Goal: Task Accomplishment & Management: Complete application form

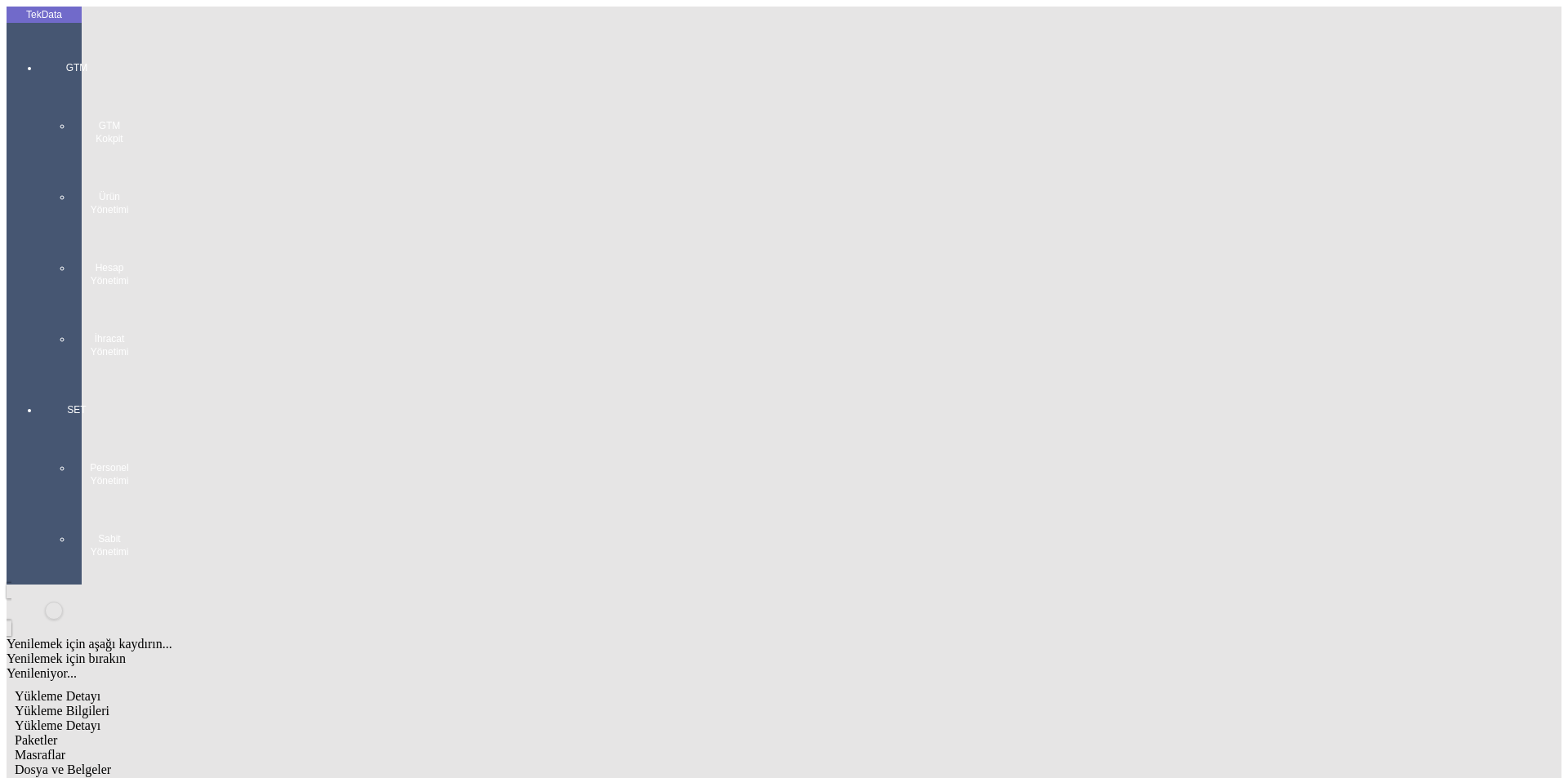
click at [39, 62] on div "GTM GTM Kokpit Ürün Yönetimi Hesap Yönetimi İhracat Yönetimi" at bounding box center [76, 204] width 75 height 342
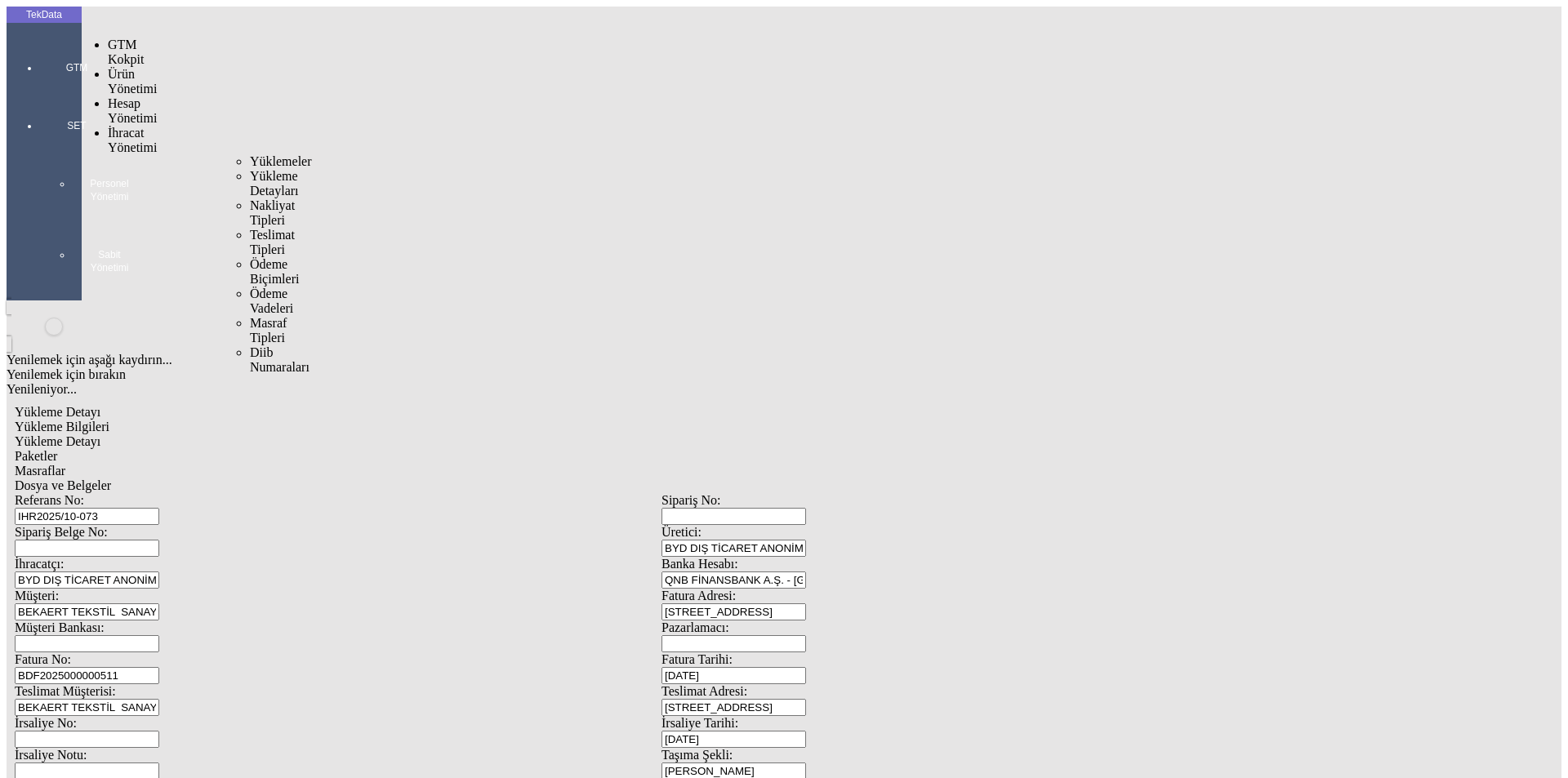
drag, startPoint x: 133, startPoint y: 97, endPoint x: 142, endPoint y: 95, distance: 9.2
click at [134, 125] on span "İhracat Yönetimi" at bounding box center [132, 140] width 49 height 29
click at [250, 154] on span "Yüklemeler" at bounding box center [281, 161] width 62 height 14
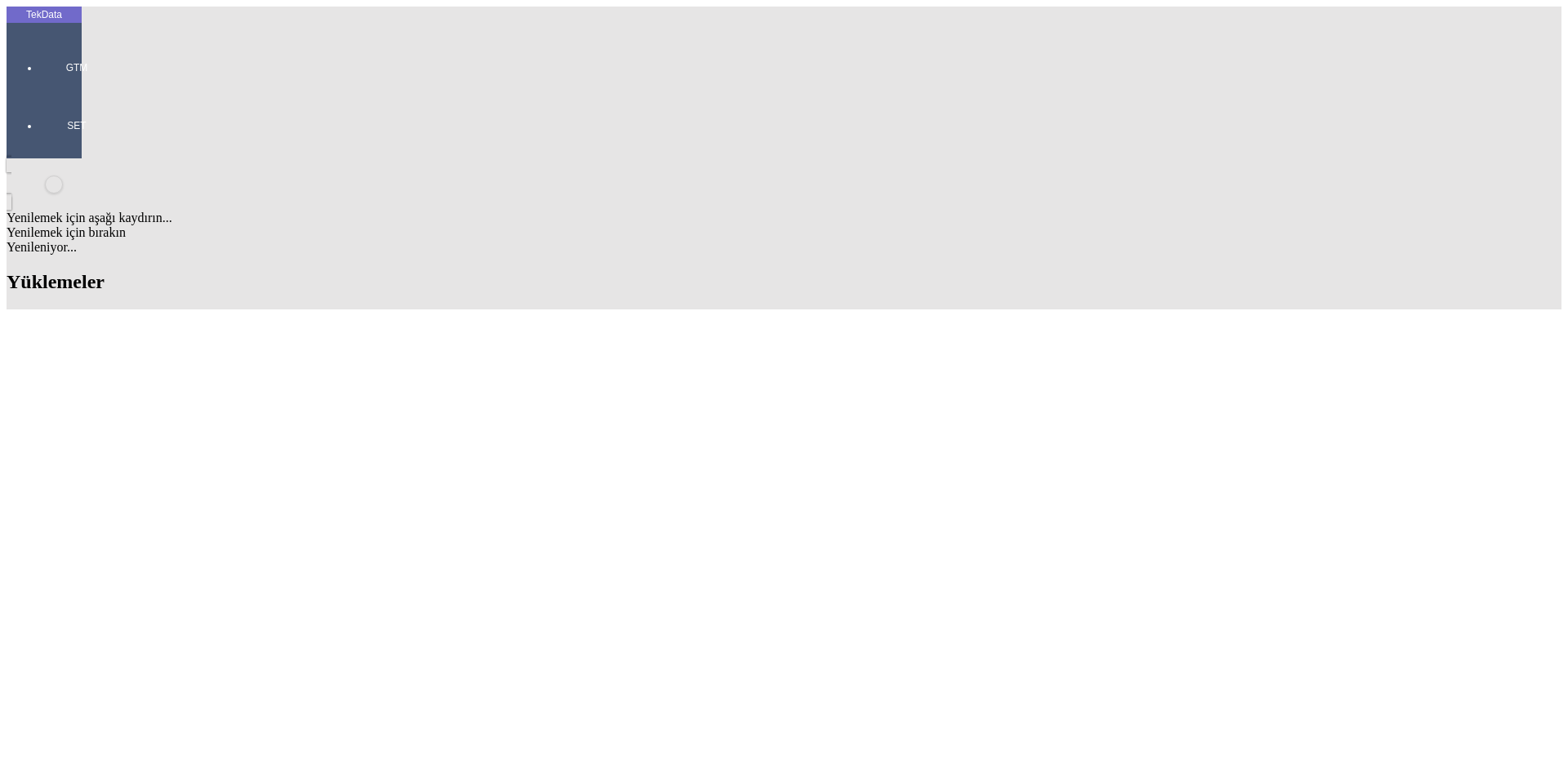
drag, startPoint x: 771, startPoint y: 124, endPoint x: 860, endPoint y: 137, distance: 89.9
type input "TECNO"
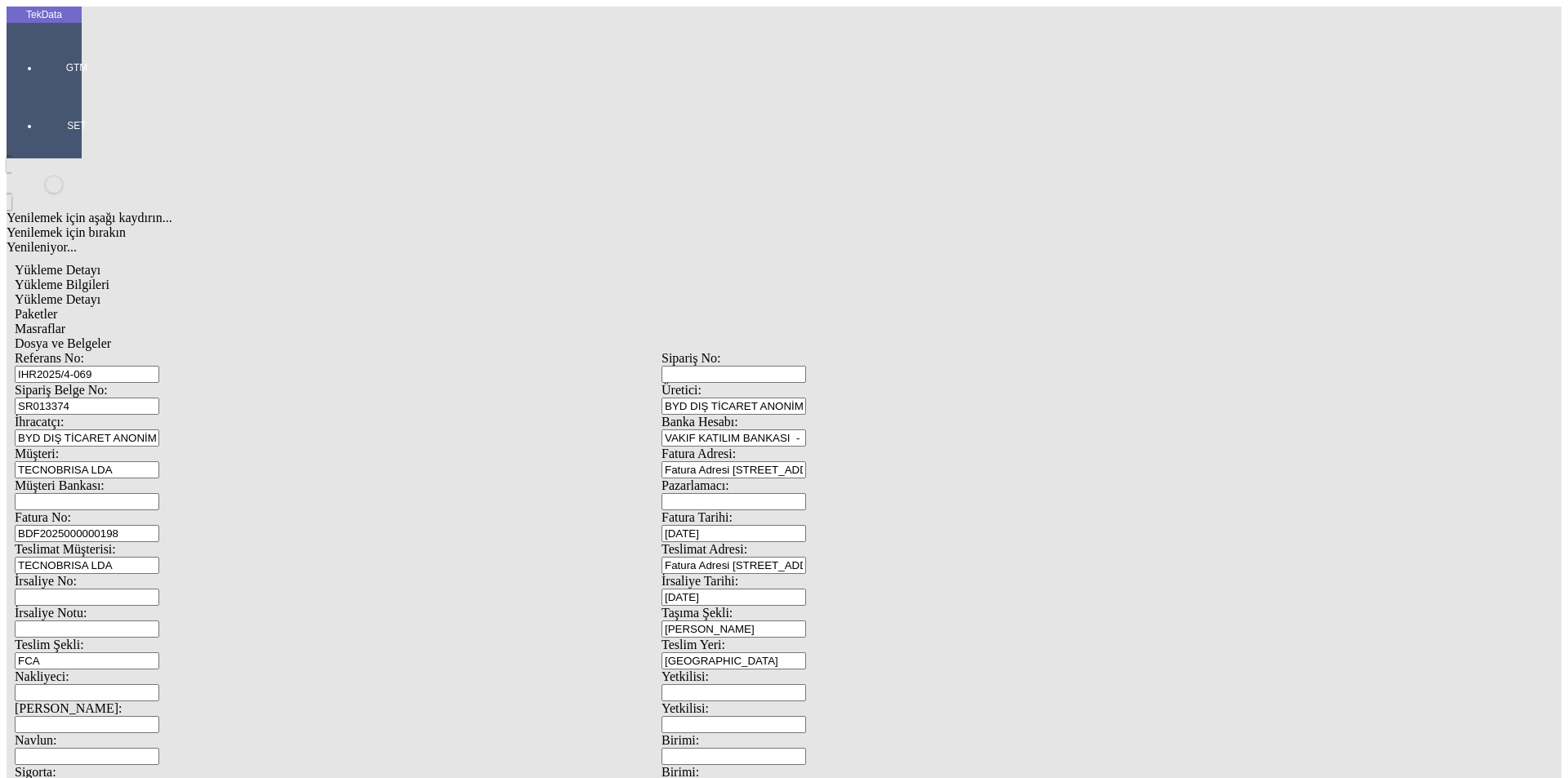
drag, startPoint x: 370, startPoint y: 127, endPoint x: 160, endPoint y: 114, distance: 210.4
click at [161, 351] on div "Referans No: IHR2025/4-069" at bounding box center [338, 367] width 647 height 32
paste input "10-015"
type input "IHR2025/10-015"
drag, startPoint x: 290, startPoint y: 156, endPoint x: 131, endPoint y: 156, distance: 159.0
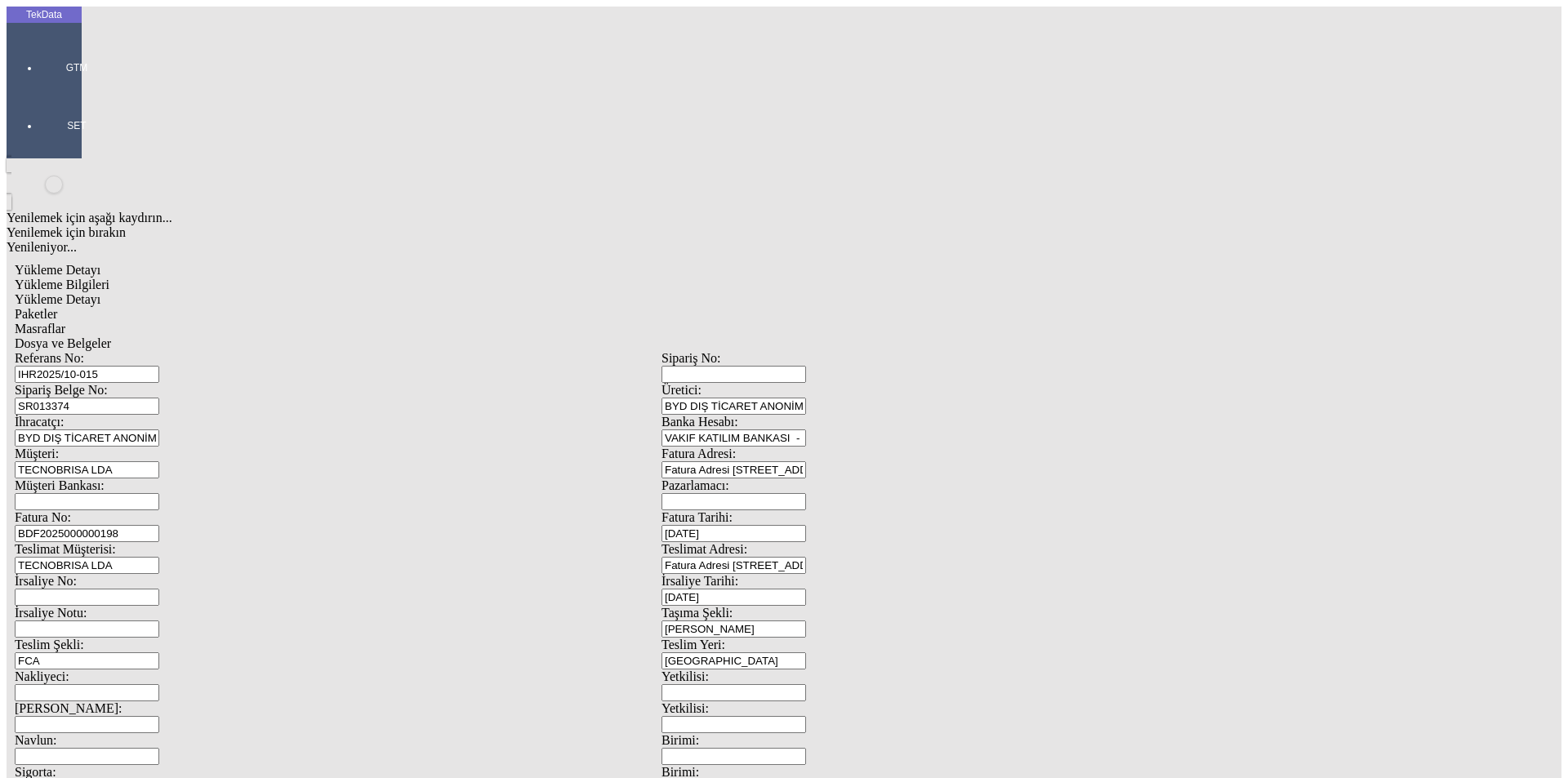
click at [131, 383] on div "Sipariş Belge No: SR013374" at bounding box center [338, 399] width 647 height 32
click at [159, 525] on input "BDF2025000000198" at bounding box center [86, 533] width 144 height 17
type input "BDF2025000000"
type input "[DATE]"
drag, startPoint x: 974, startPoint y: 342, endPoint x: 841, endPoint y: 340, distance: 133.0
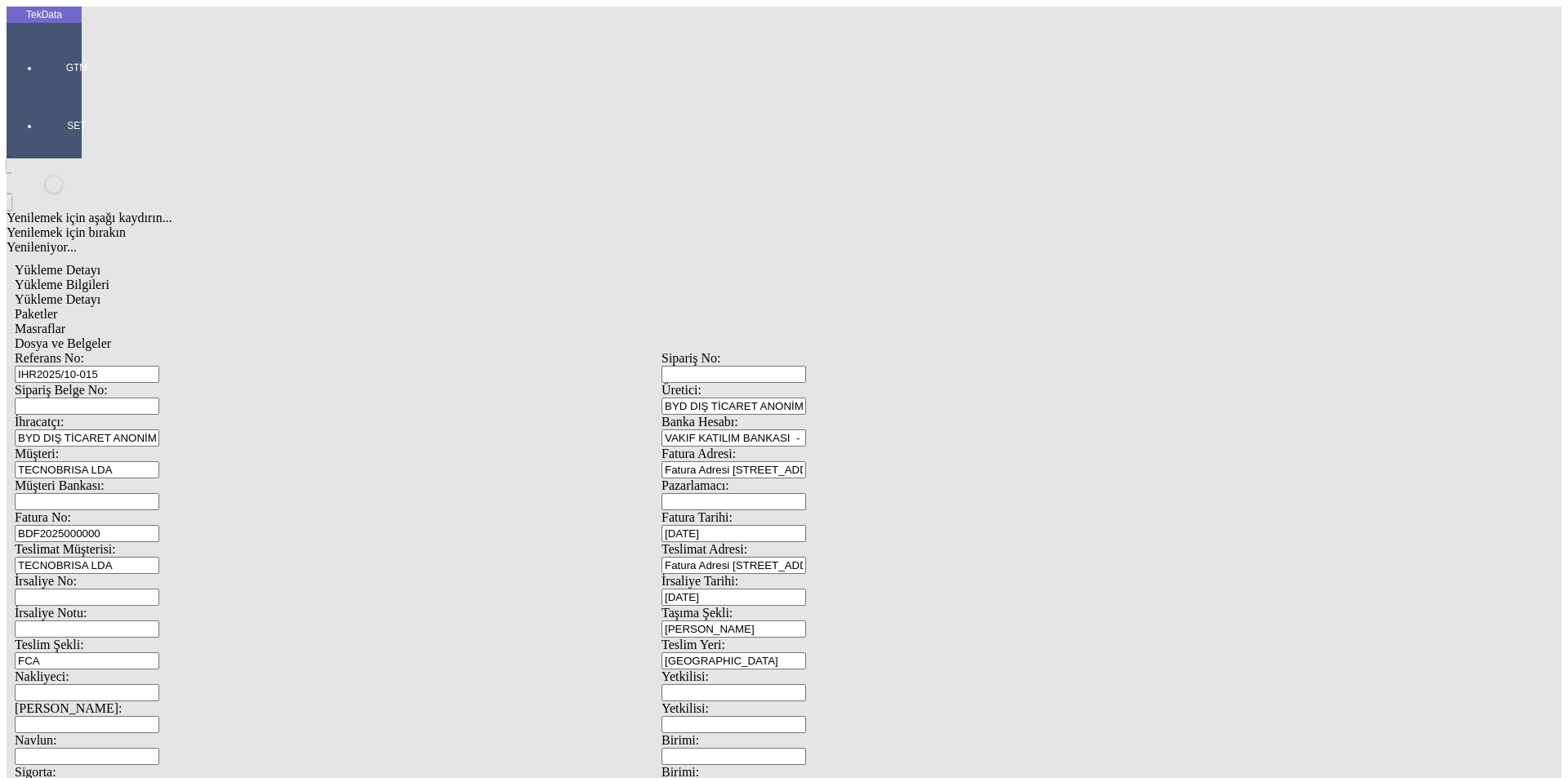
click at [841, 574] on div "İrsaliye Tarihi: [DATE]" at bounding box center [985, 590] width 647 height 32
type input "[DATE]"
drag, startPoint x: 308, startPoint y: 408, endPoint x: 23, endPoint y: 416, distance: 285.1
click at [32, 423] on div "TekData GTM SET Yenilemek için aşağı kaydırın... Yenilemek için bırakın Yenilen…" at bounding box center [661, 646] width 1310 height 1278
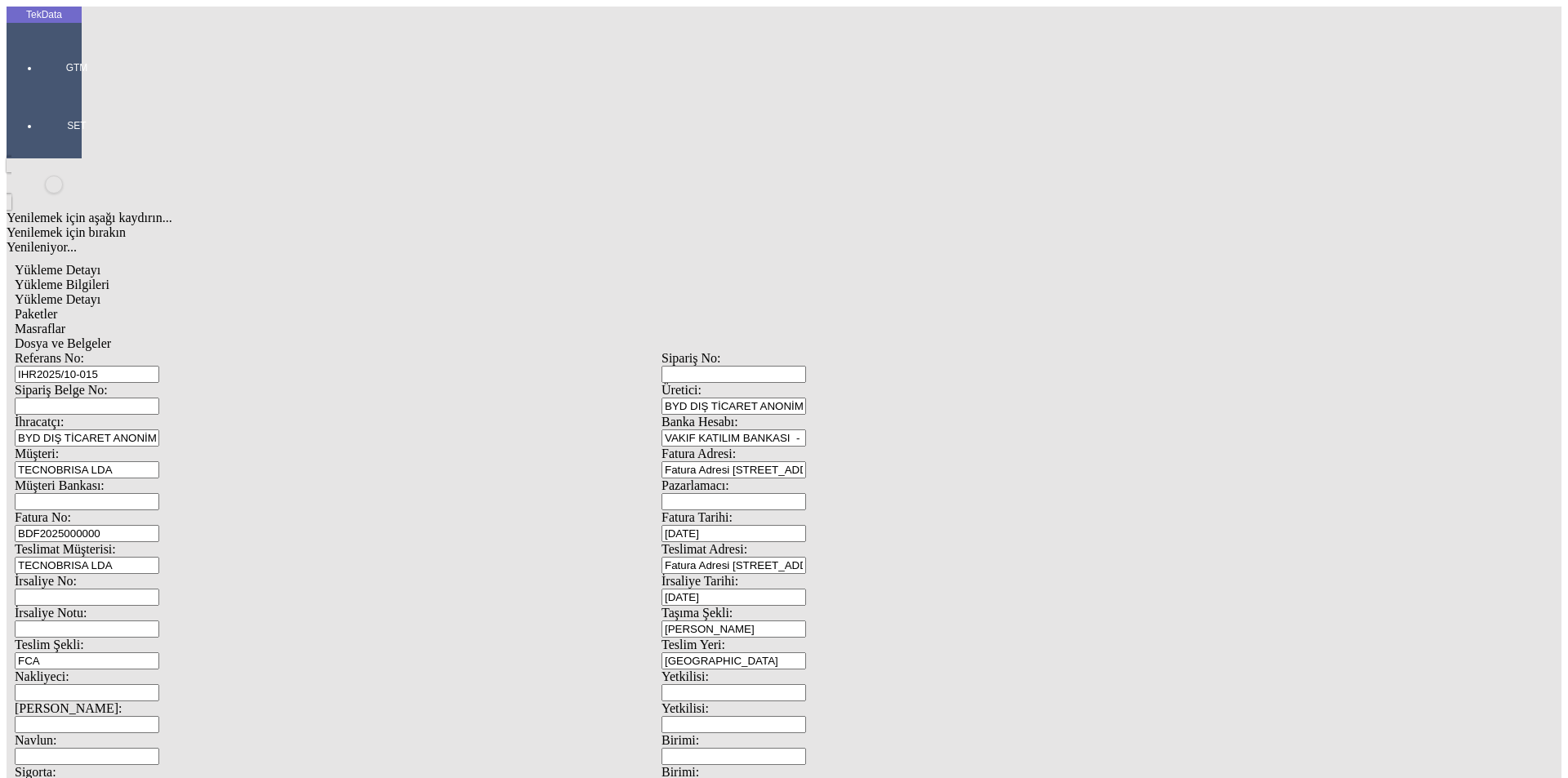
type input "4"
type input "[DATE]"
drag, startPoint x: 272, startPoint y: 562, endPoint x: 195, endPoint y: 567, distance: 77.2
type input "[DATE]"
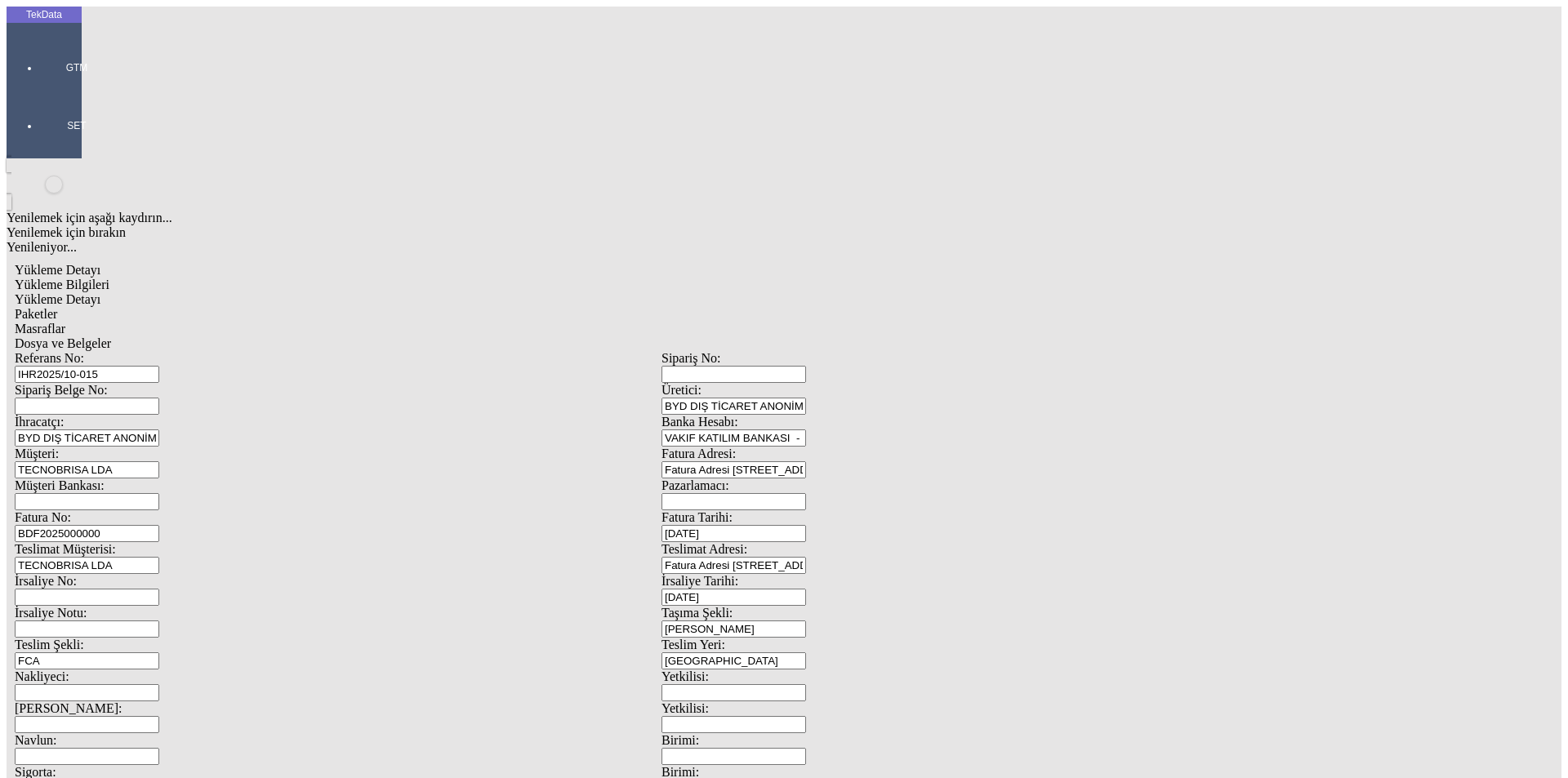
drag, startPoint x: 130, startPoint y: 621, endPoint x: 106, endPoint y: 629, distance: 25.3
click at [81, 629] on div "Yükleme Detayı Yükleme Bilgileri Yükleme Detayı Paketler Masraflar Dosya ve Bel…" at bounding box center [661, 725] width 1310 height 942
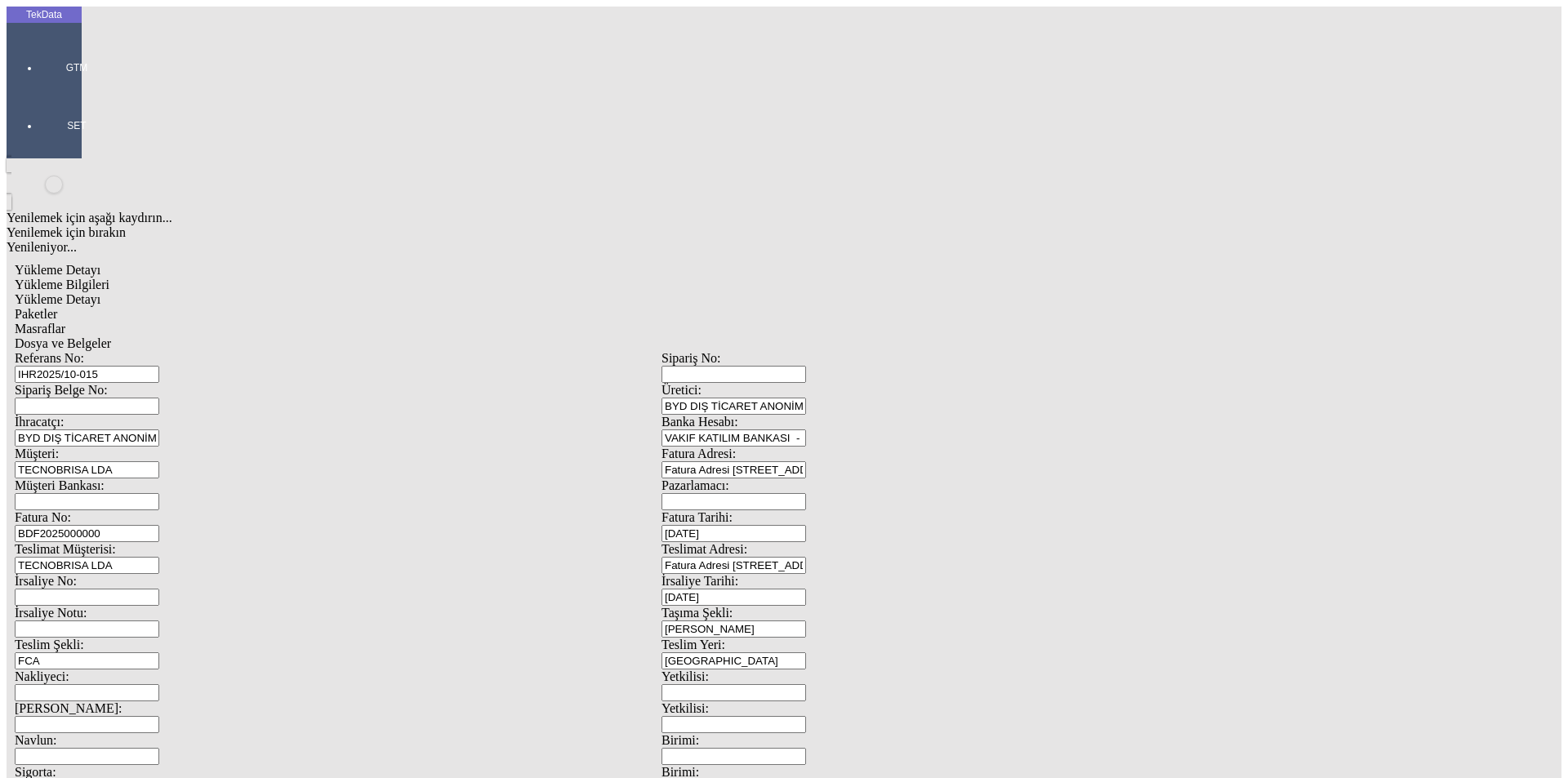
type input "2774.05"
click at [159, 397] on input "Sipariş Belge No:" at bounding box center [86, 406] width 144 height 17
paste input "SR016861"
type input "SR016861"
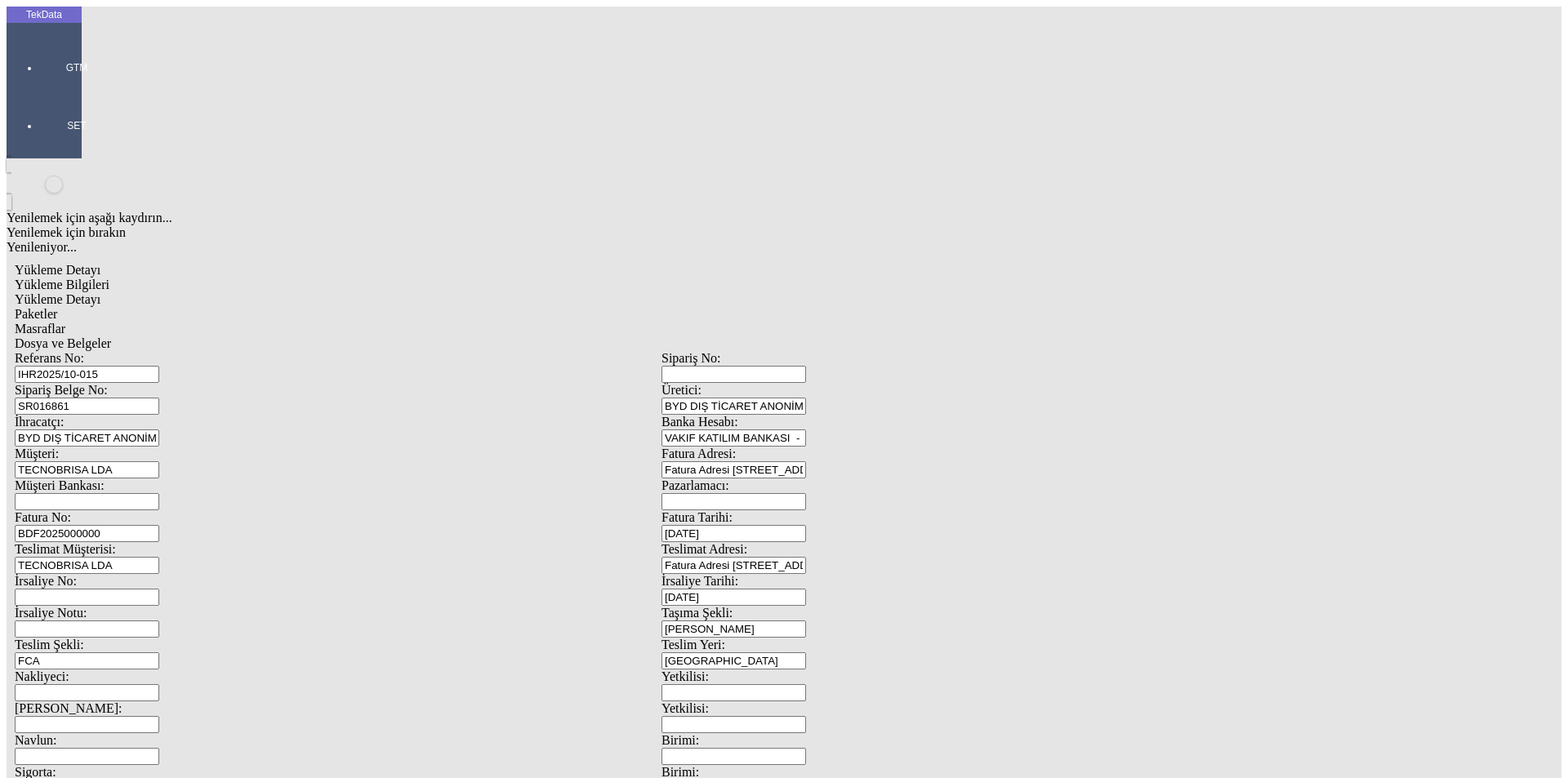
drag, startPoint x: 209, startPoint y: 629, endPoint x: 80, endPoint y: 623, distance: 129.1
click at [94, 628] on div "Referans No: IHR2025/10-015 Sipariş No: Sipariş Belge No: SR016861 Üretici: BYD…" at bounding box center [661, 732] width 1294 height 764
type input "589"
type input "698.65"
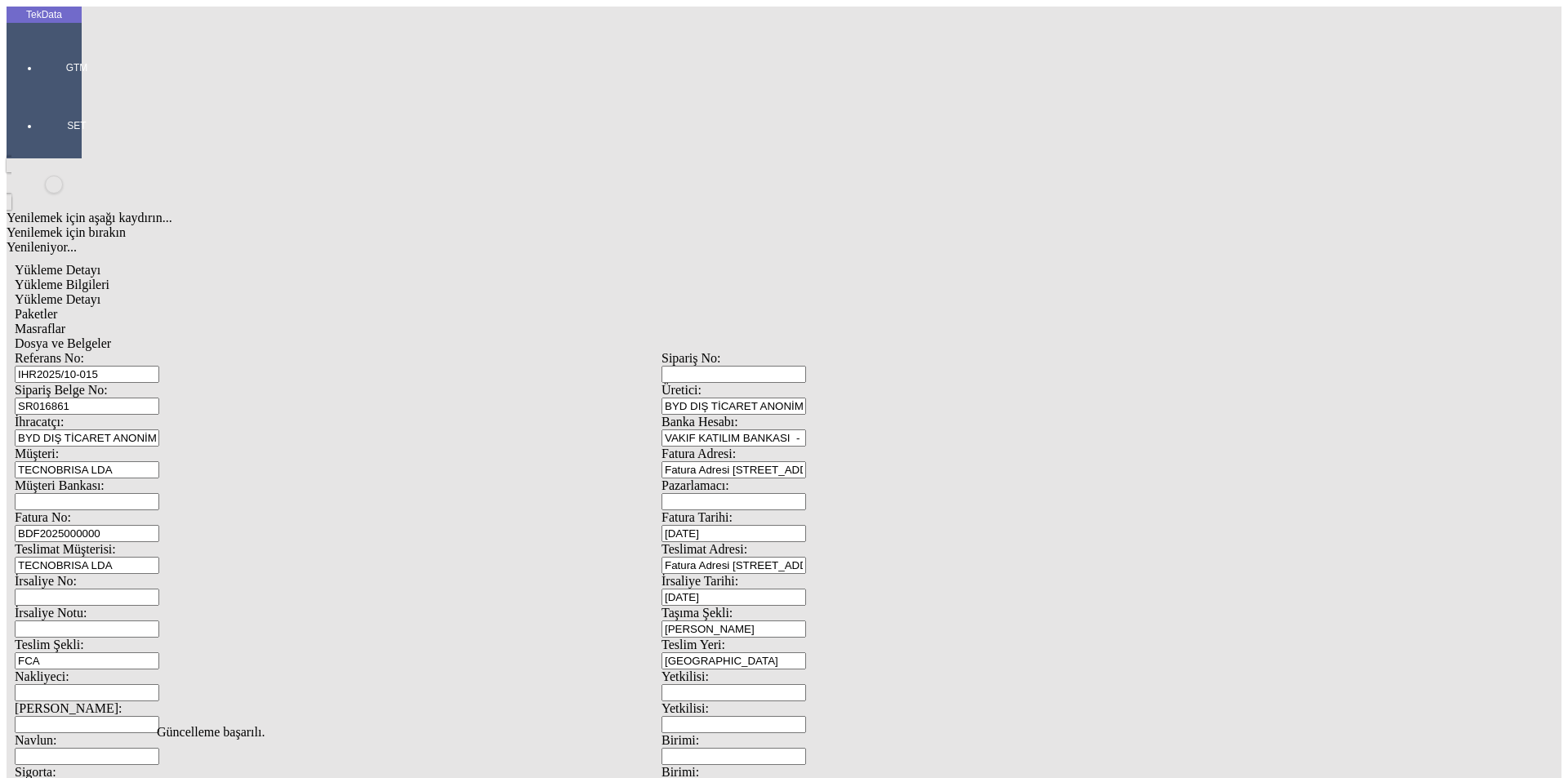
scroll to position [0, 0]
click at [100, 292] on span "Yükleme Detayı" at bounding box center [57, 299] width 86 height 14
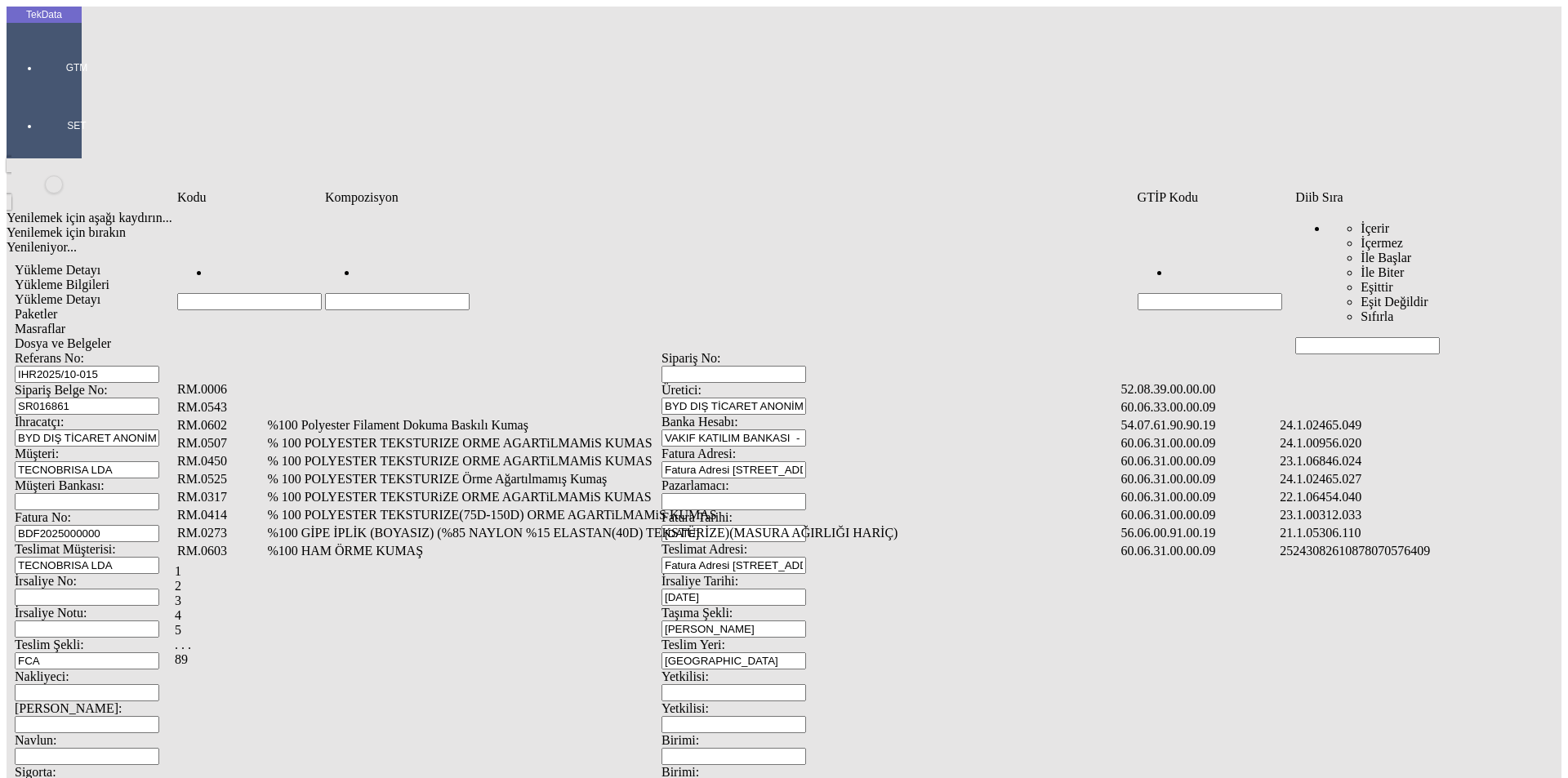
click at [1331, 337] on input "Hücreyi Filtrele" at bounding box center [1367, 346] width 144 height 17
type input "2465"
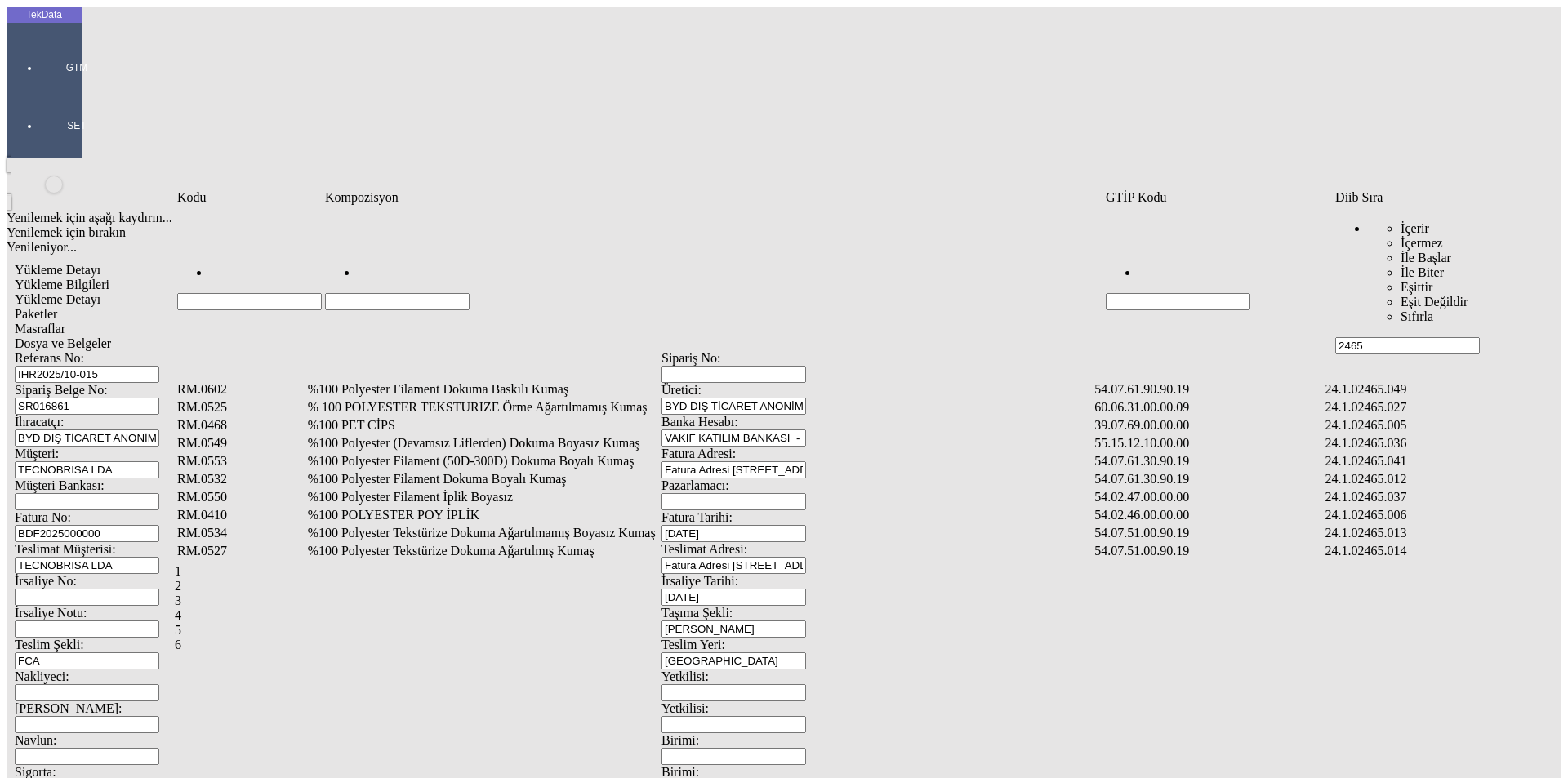
click at [460, 293] on input "Hücreyi Filtrele" at bounding box center [397, 302] width 144 height 17
type input "kaplama"
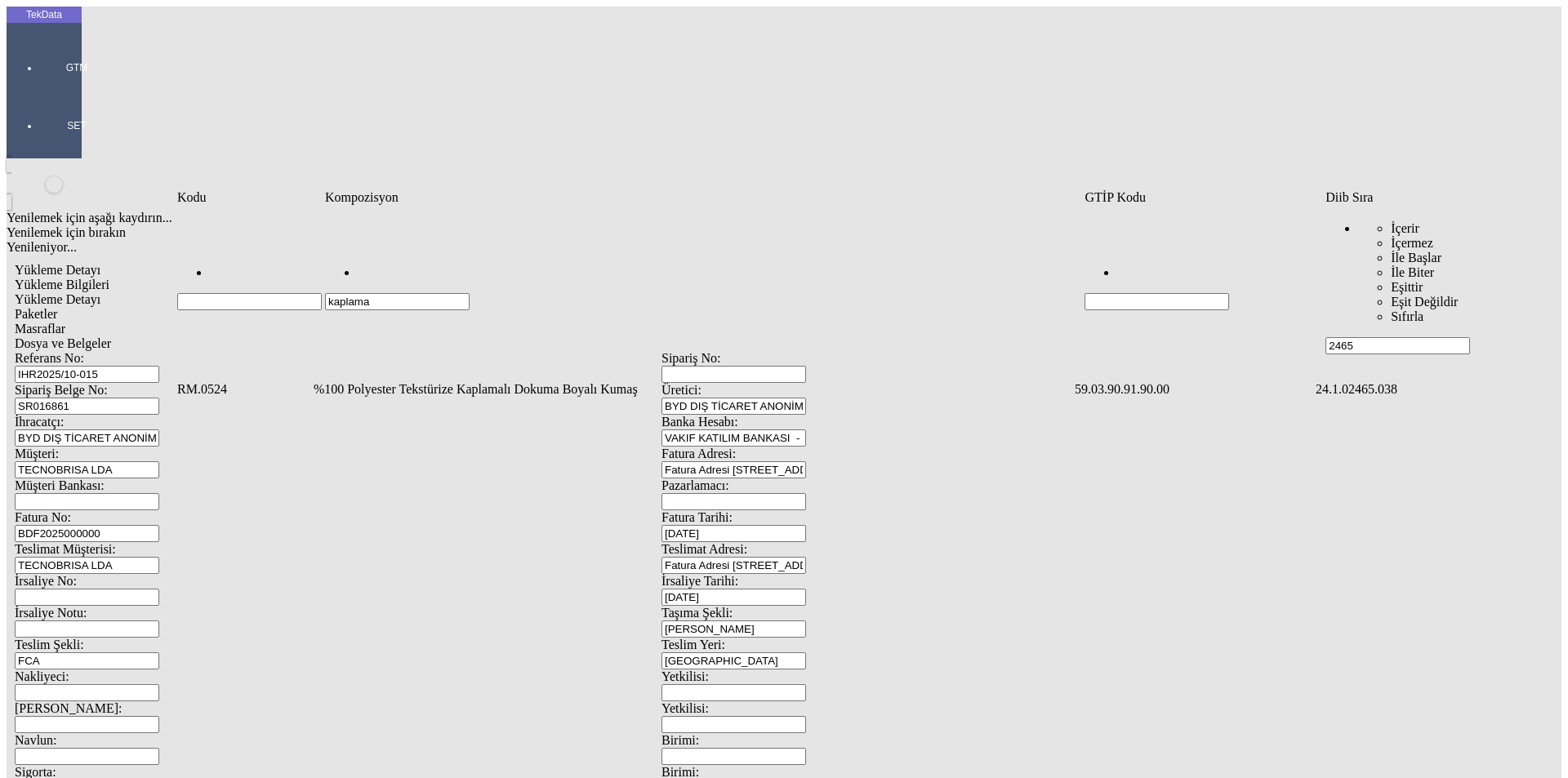
click at [477, 381] on td "%100 Polyester Tekstürize Kaplamalı Dokuma Boyalı Kumaş" at bounding box center [693, 389] width 760 height 16
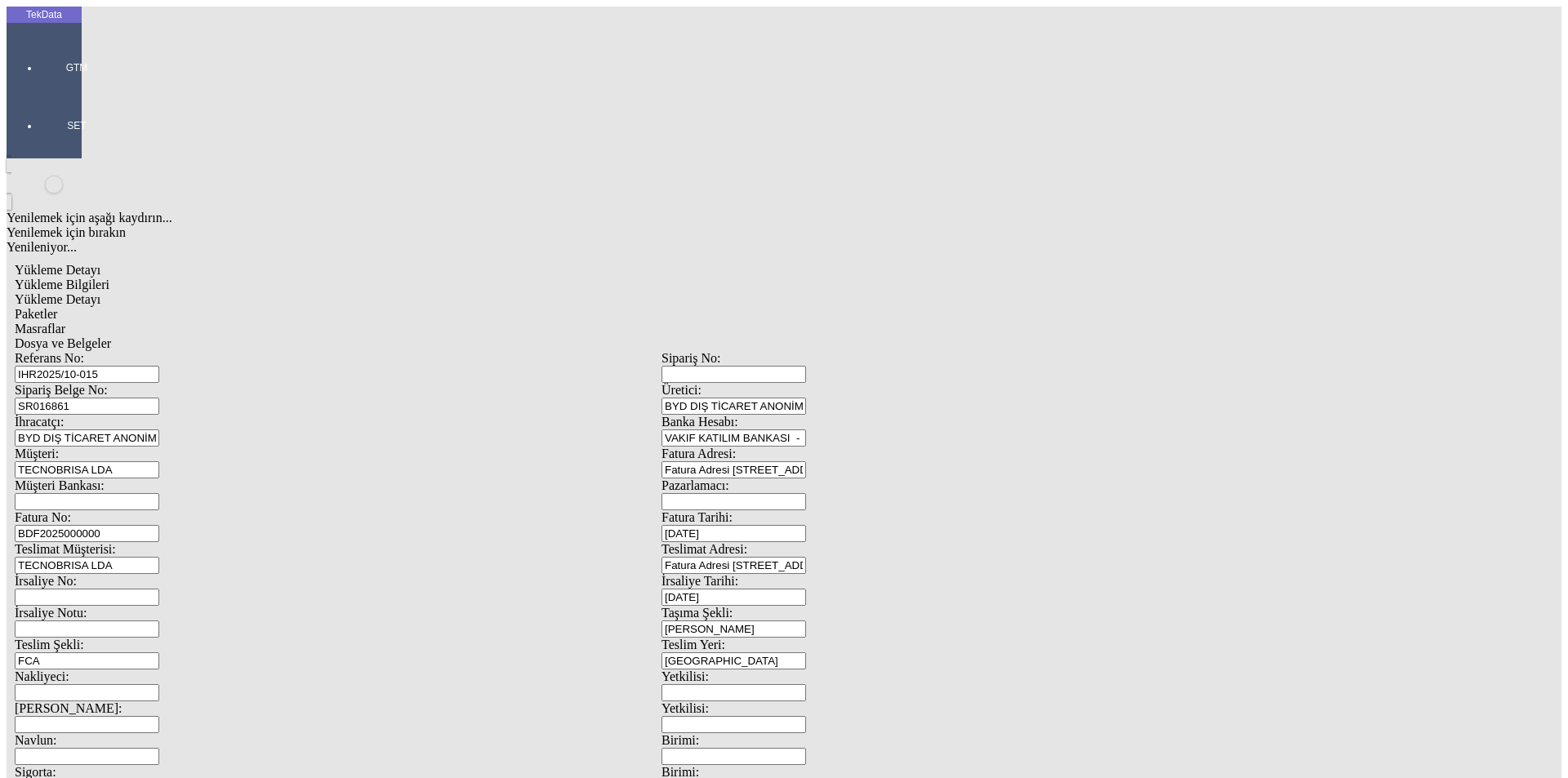
type input "1002"
click at [946, 296] on div "Metre" at bounding box center [1214, 303] width 647 height 14
type input "Metre"
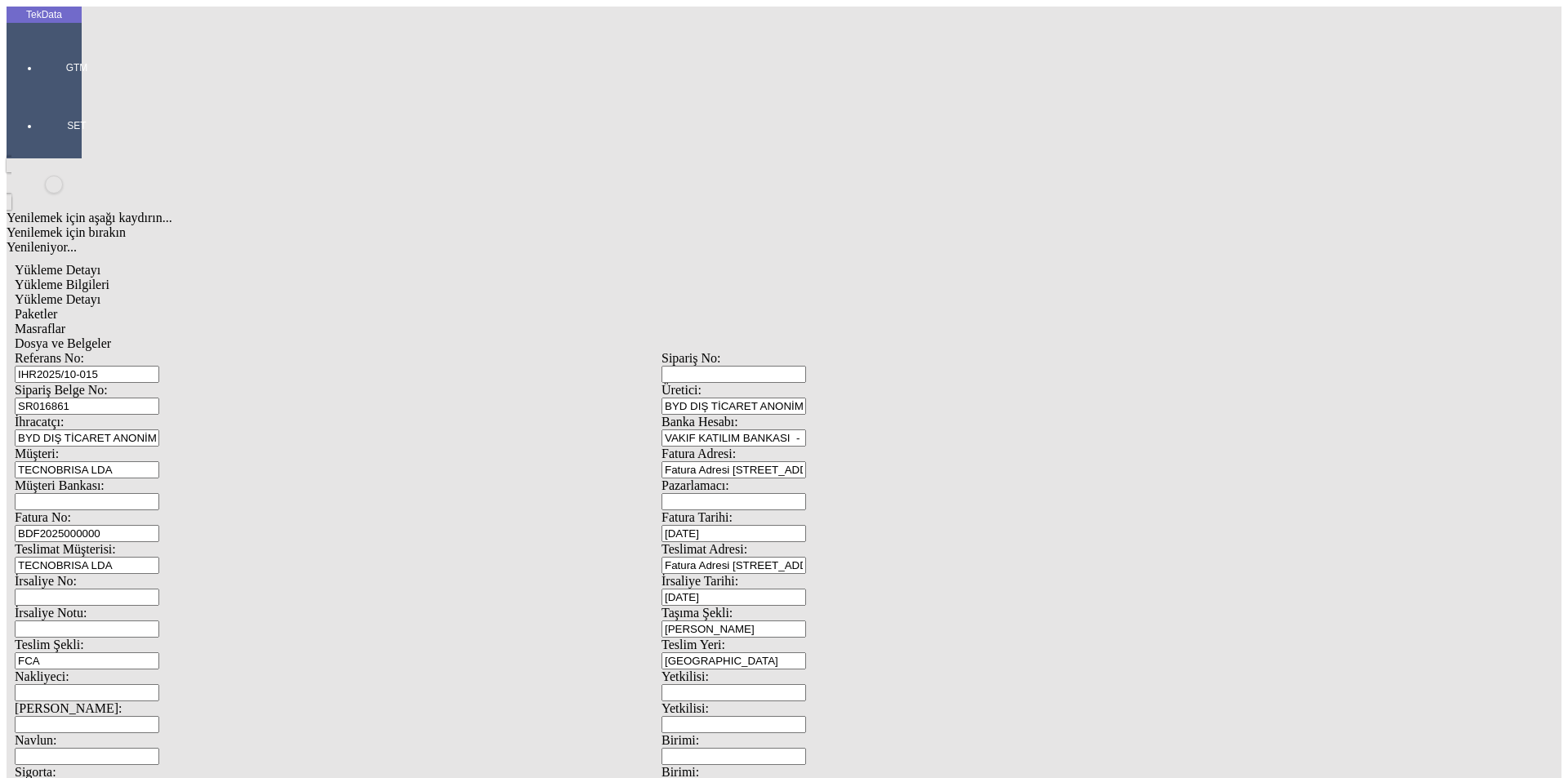
type input "3.3"
click at [946, 342] on div "Amerikan Doları" at bounding box center [1214, 349] width 647 height 14
type input "Amerikan Doları"
type input "320"
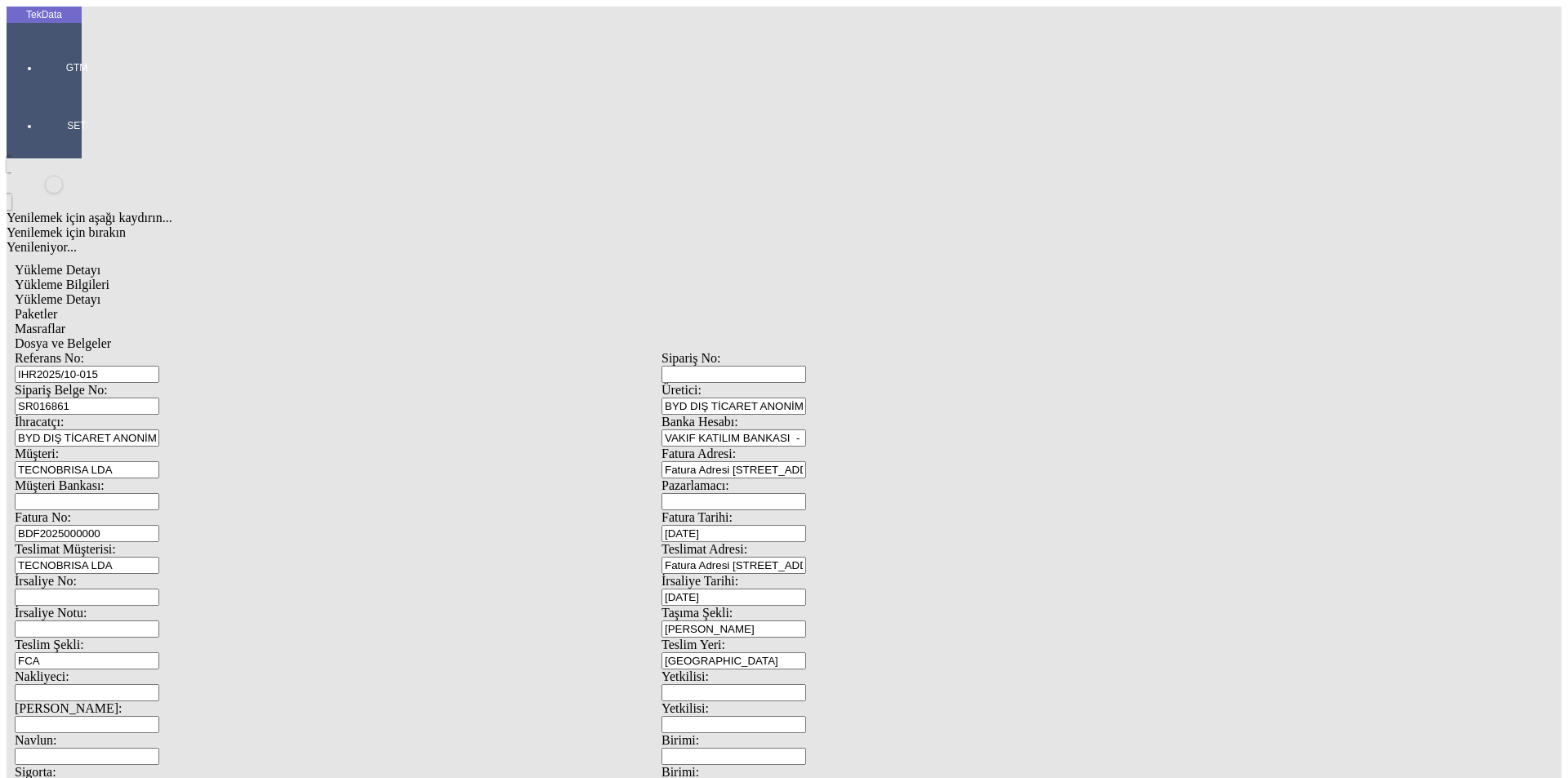
type input "589"
type input "698.65"
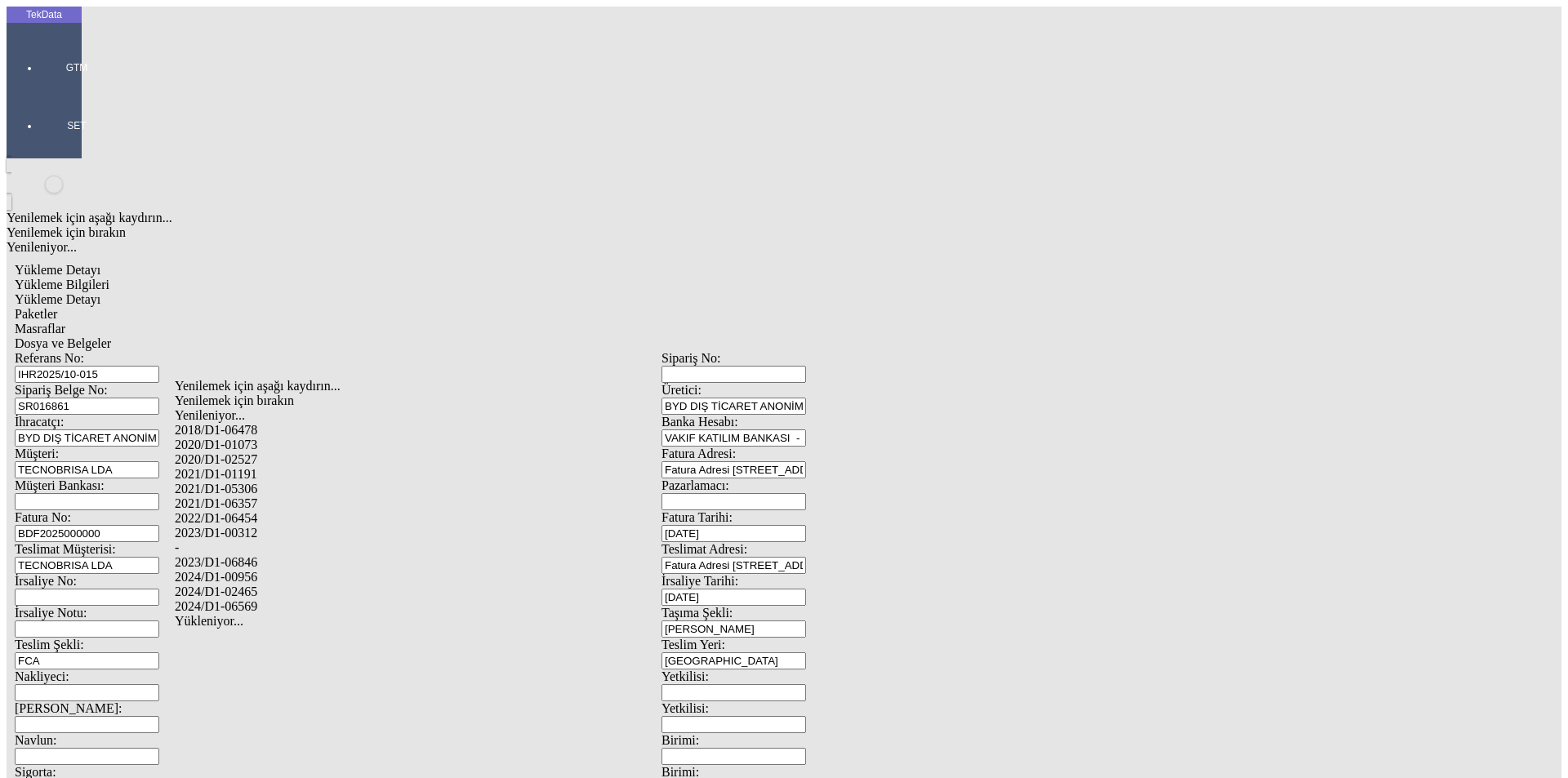
click at [281, 585] on div "2024/D1-02465" at bounding box center [492, 592] width 634 height 14
type input "2024/D1-02465"
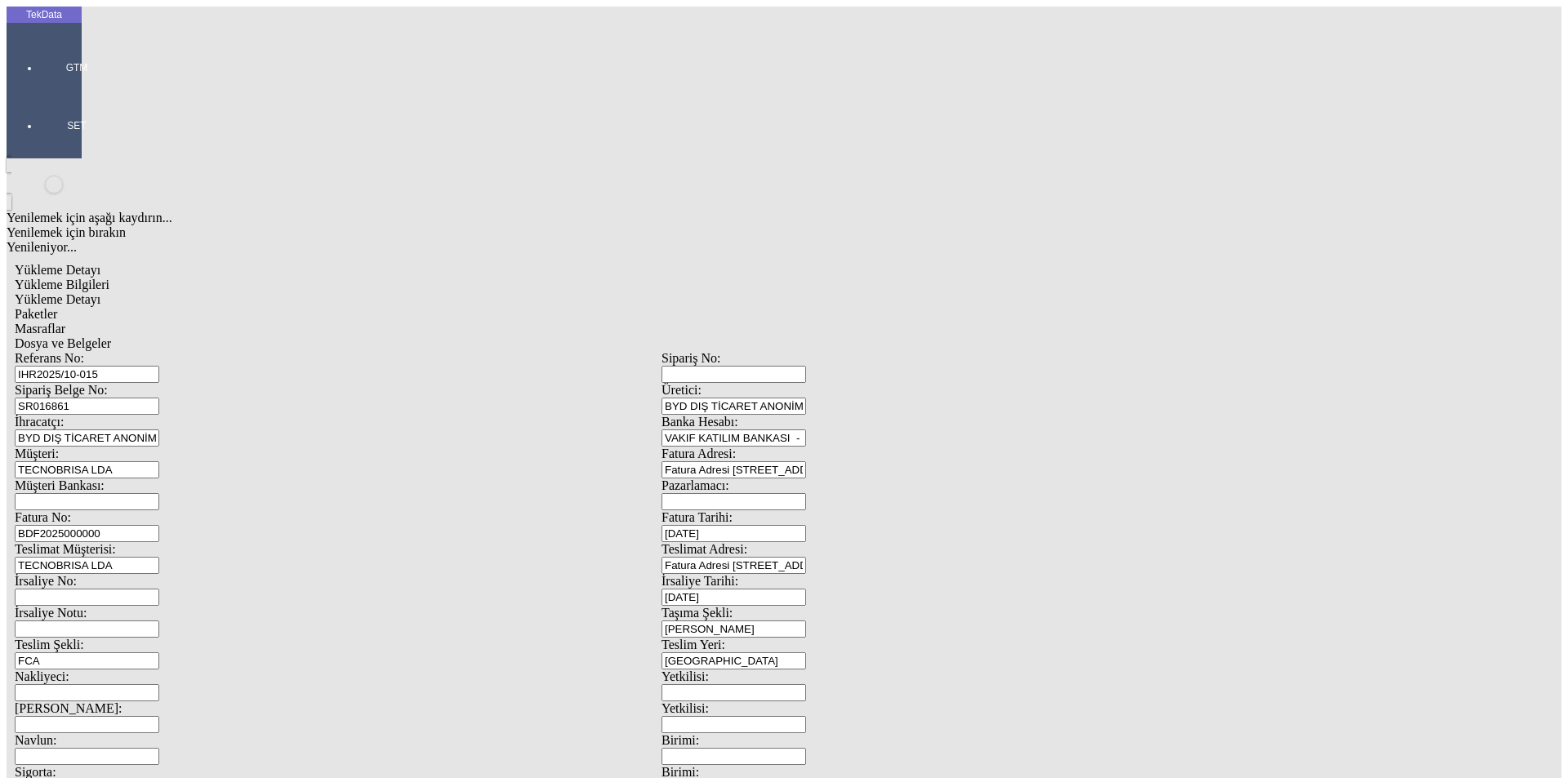
click at [57, 307] on span "Paketler" at bounding box center [36, 314] width 42 height 14
drag, startPoint x: 908, startPoint y: 180, endPoint x: 829, endPoint y: 178, distance: 79.0
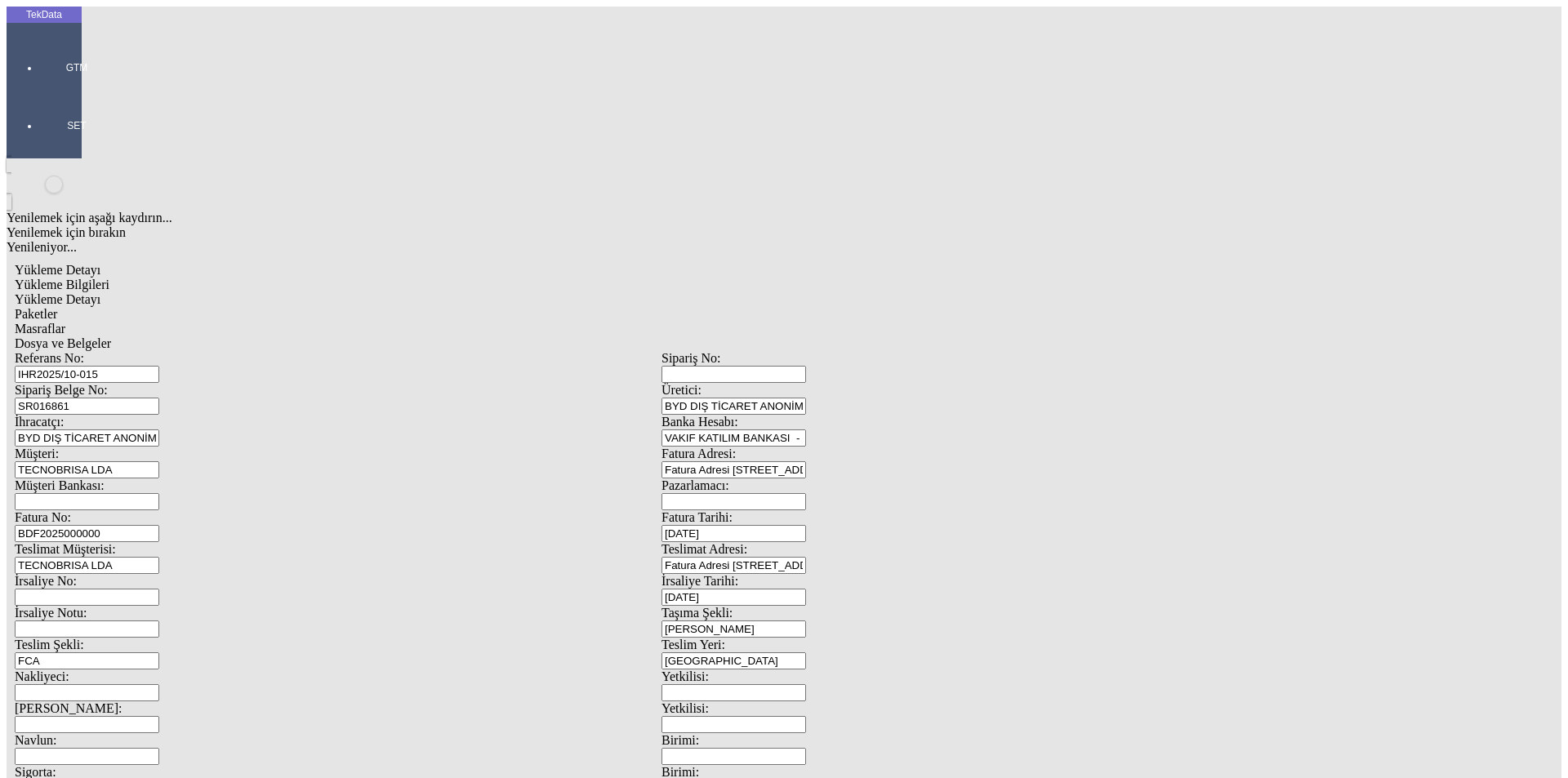
type input "17"
click at [453, 321] on div "Masraflar" at bounding box center [661, 328] width 1294 height 14
click at [111, 336] on span "Dosya ve Belgeler" at bounding box center [63, 343] width 97 height 14
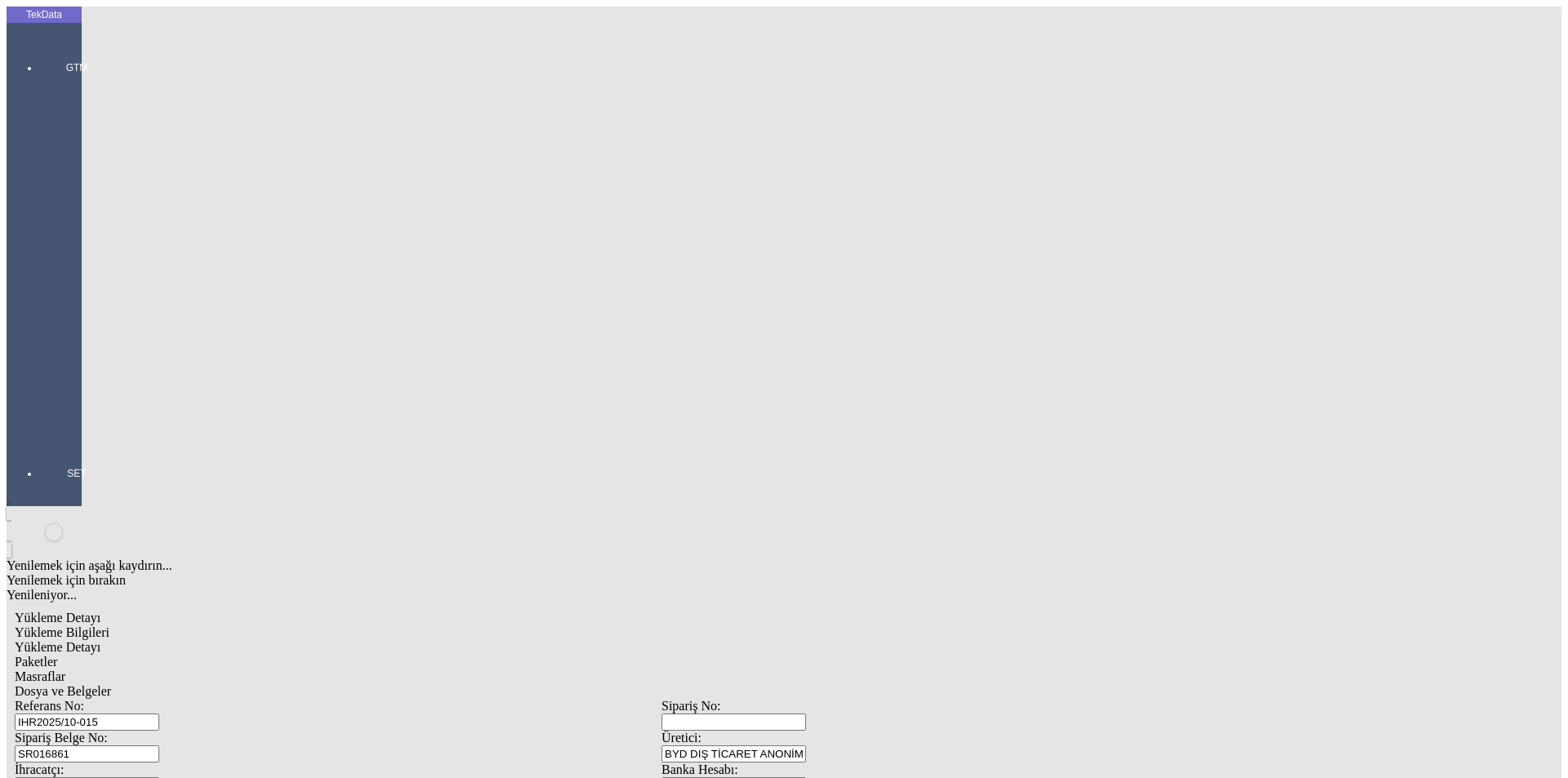
click at [111, 684] on span "Dosya ve Belgeler" at bounding box center [63, 691] width 97 height 14
click at [47, 438] on div at bounding box center [76, 438] width 75 height 0
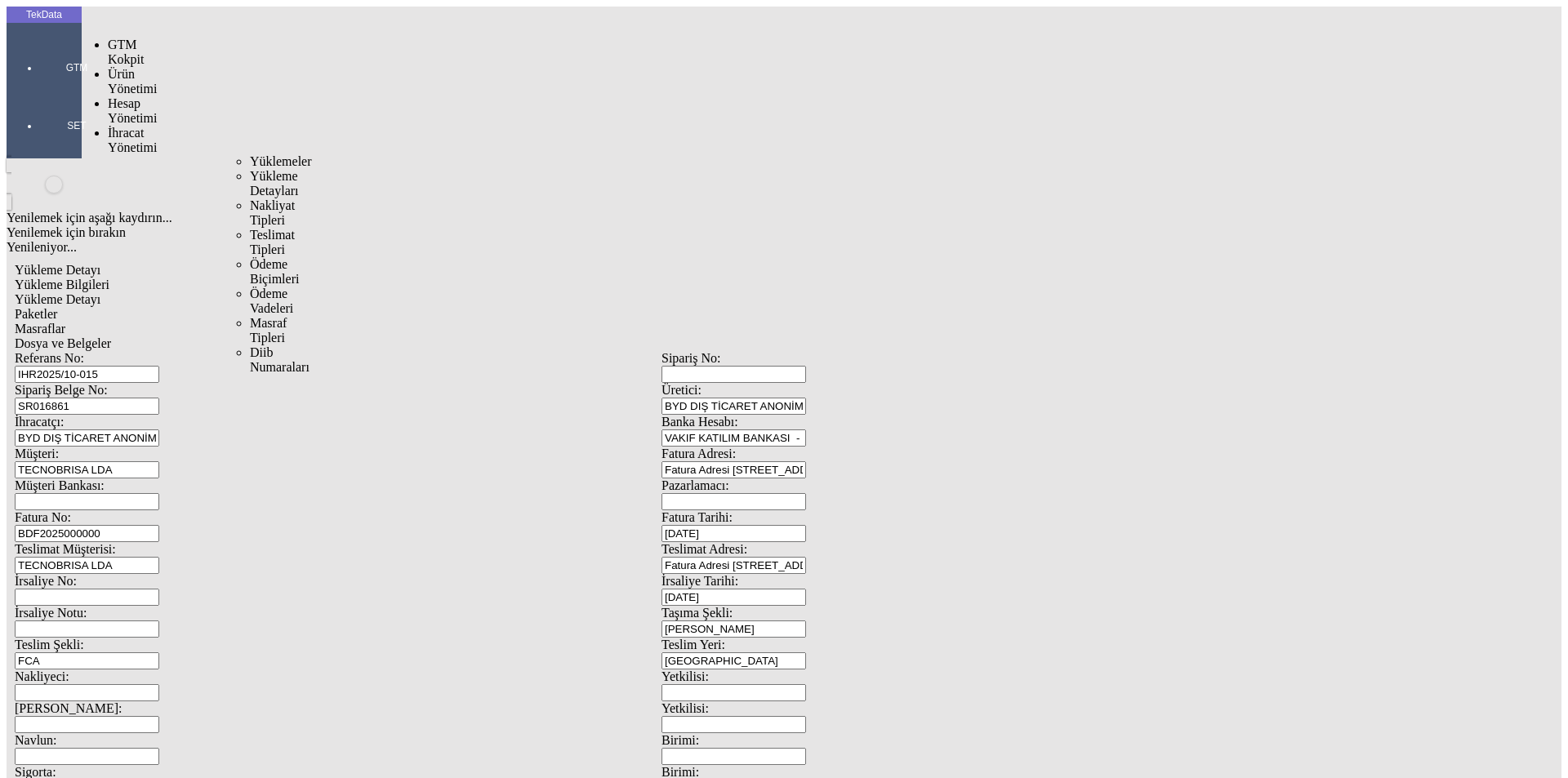
drag, startPoint x: 96, startPoint y: 93, endPoint x: 181, endPoint y: 99, distance: 85.2
click at [108, 125] on span "İhracat Yönetimi" at bounding box center [132, 140] width 49 height 29
click at [250, 154] on span "Yüklemeler" at bounding box center [281, 161] width 62 height 14
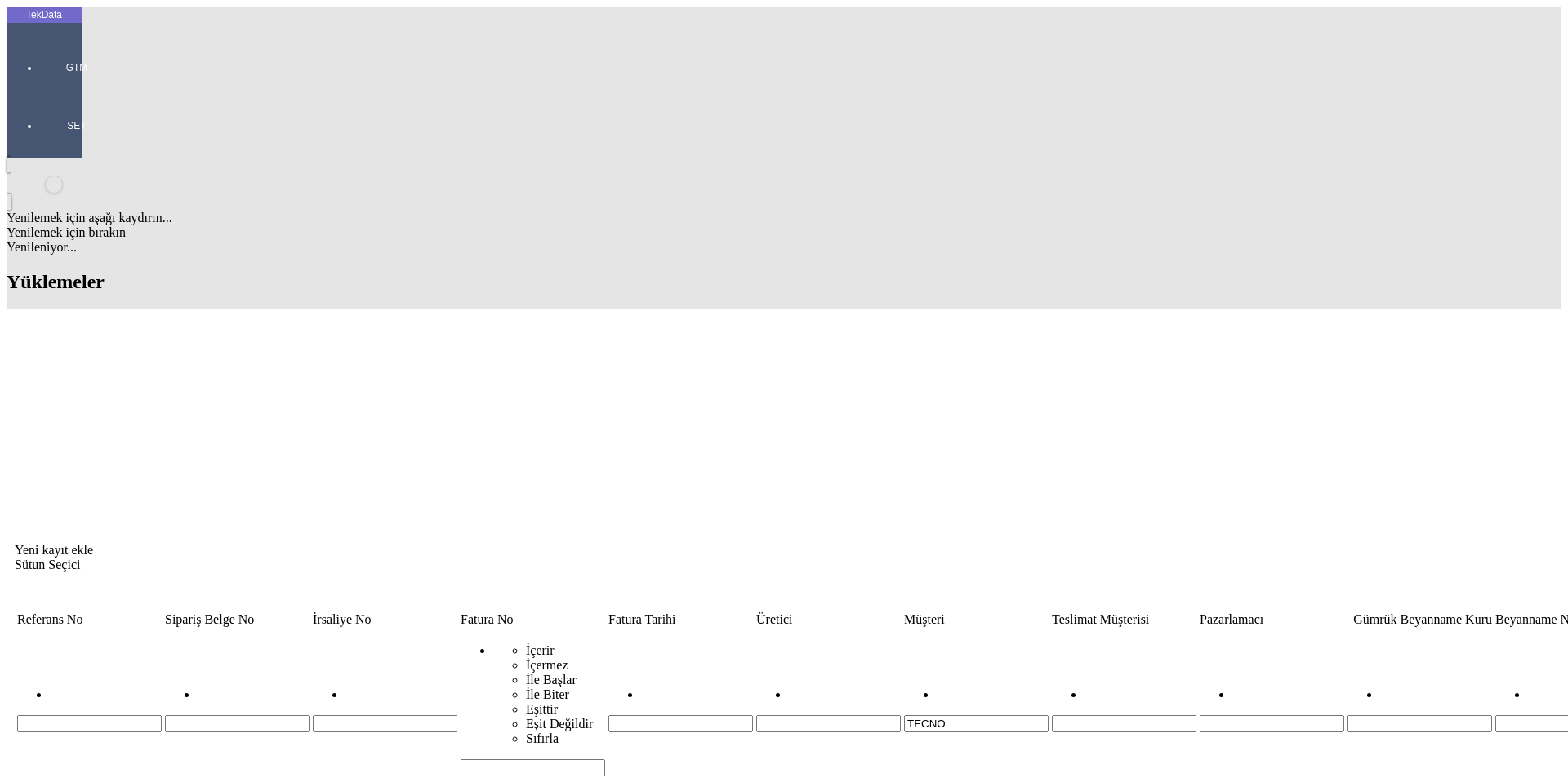
drag, startPoint x: 310, startPoint y: 176, endPoint x: 221, endPoint y: 177, distance: 89.0
copy tr "SR013374"
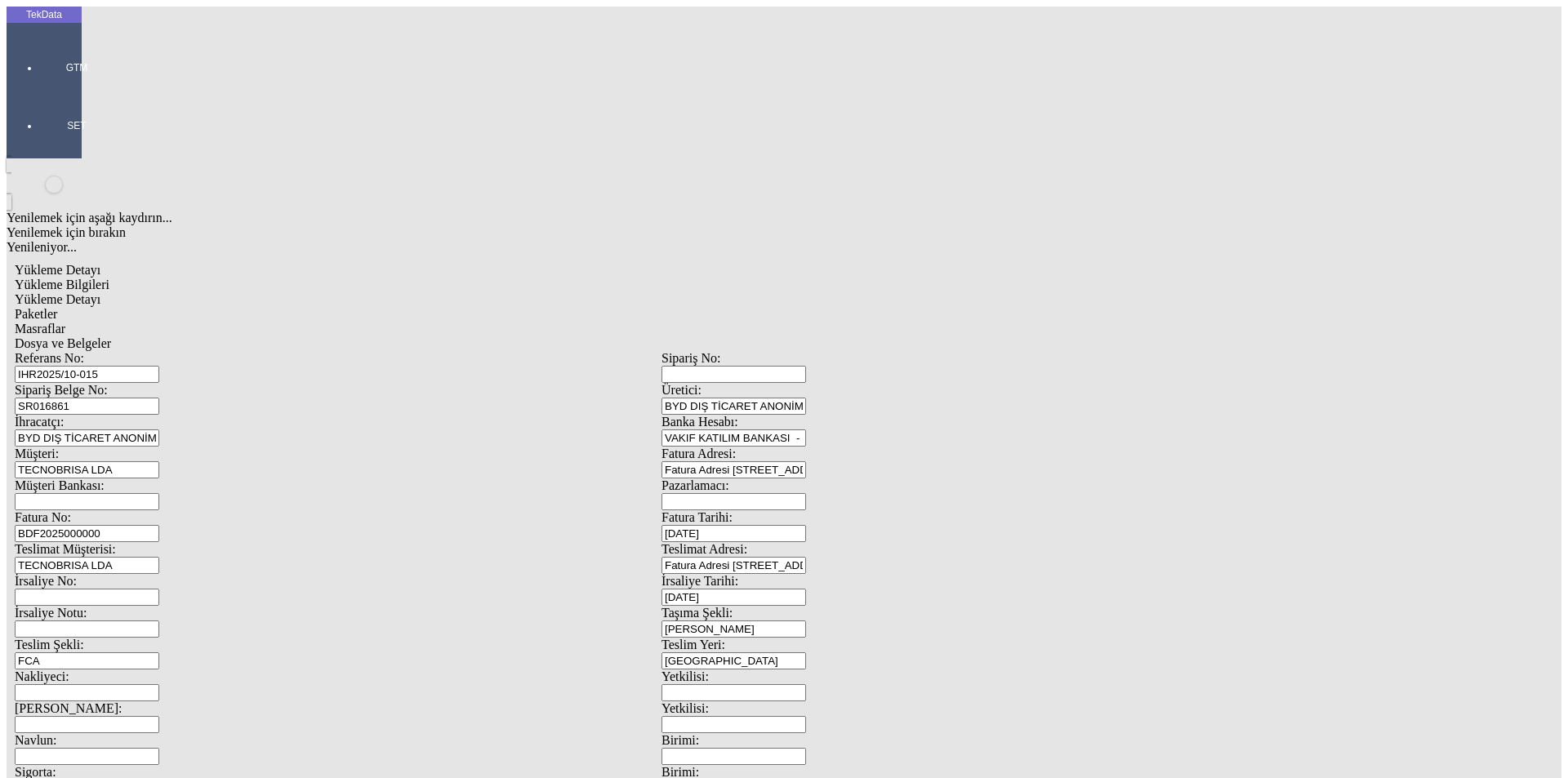
click at [159, 397] on input "SR016861" at bounding box center [86, 406] width 144 height 17
drag, startPoint x: 293, startPoint y: 143, endPoint x: 165, endPoint y: 143, distance: 128.0
click at [165, 383] on div "Sipariş Belge No: SR016861" at bounding box center [338, 399] width 647 height 32
click at [159, 397] on input "SR016861" at bounding box center [86, 406] width 144 height 17
drag, startPoint x: 311, startPoint y: 149, endPoint x: 164, endPoint y: 149, distance: 147.0
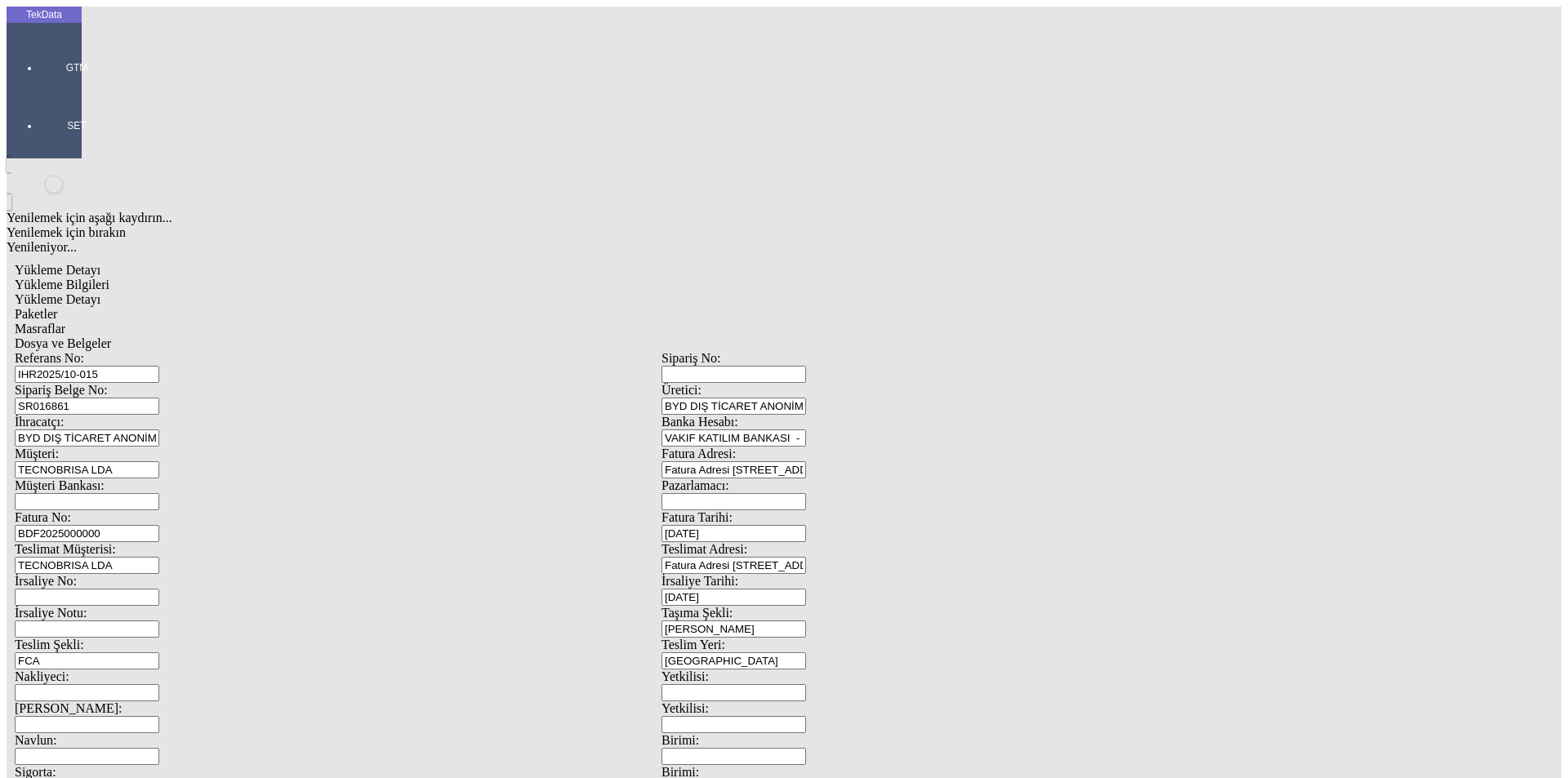
click at [164, 383] on div "Sipariş Belge No: SR016861" at bounding box center [338, 399] width 647 height 32
drag, startPoint x: 231, startPoint y: 122, endPoint x: 102, endPoint y: 122, distance: 129.0
click at [102, 351] on div "Referans No: IHR2025/10-015" at bounding box center [338, 367] width 647 height 32
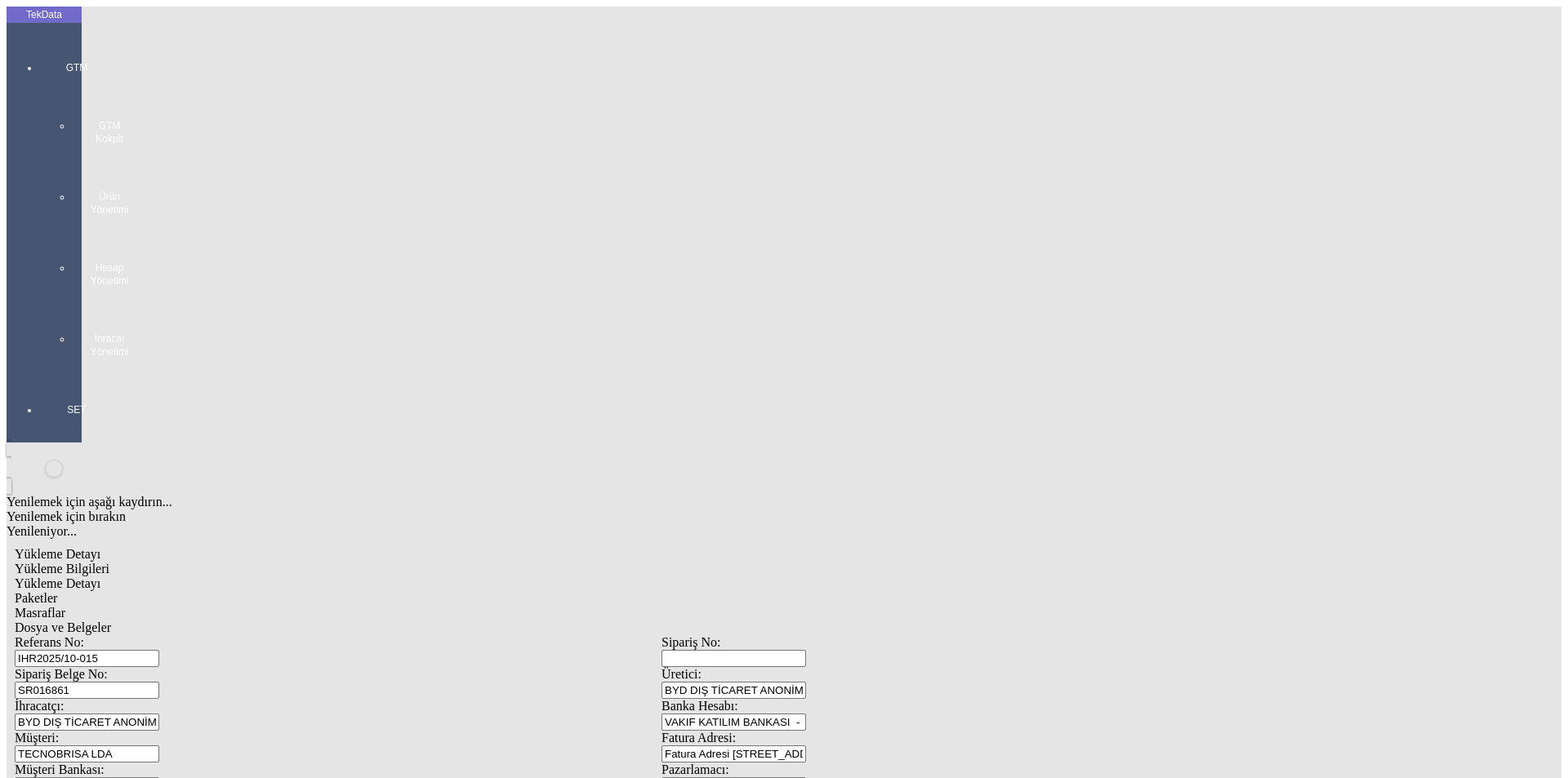
click at [39, 375] on div at bounding box center [76, 375] width 75 height 0
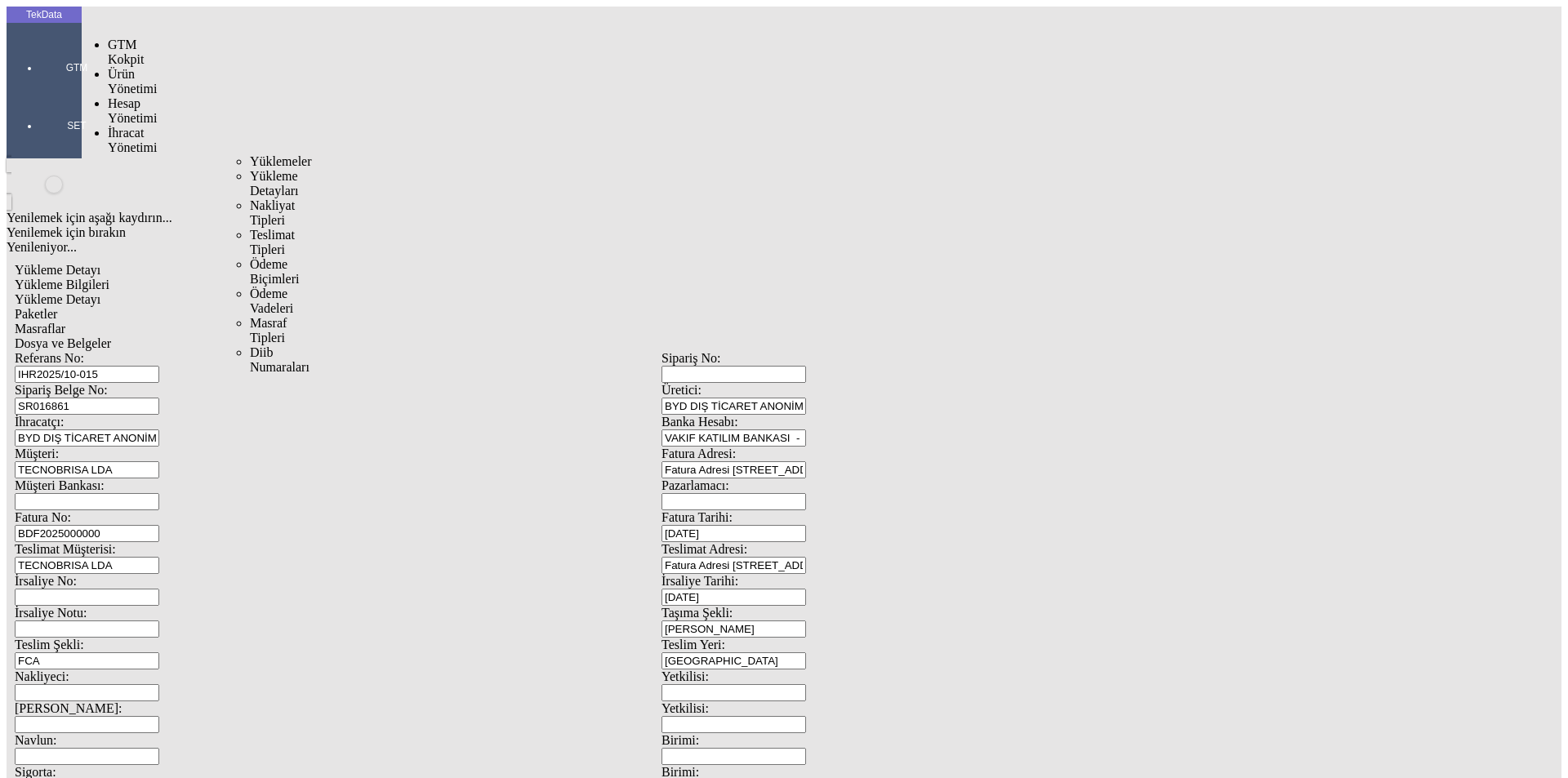
click at [116, 125] on span "İhracat Yönetimi" at bounding box center [132, 140] width 49 height 29
click at [250, 154] on span "Yüklemeler" at bounding box center [281, 161] width 62 height 14
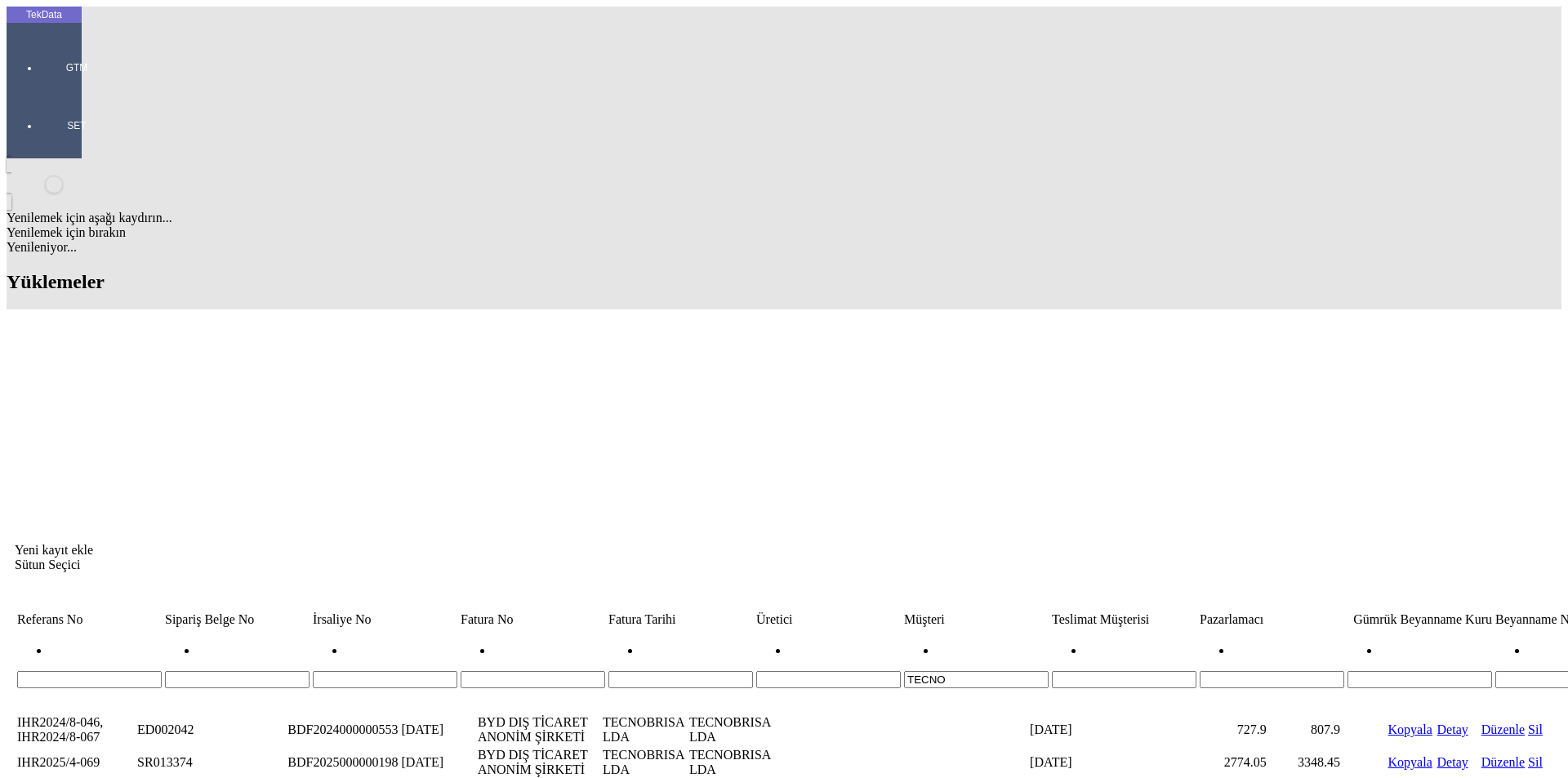
drag, startPoint x: 836, startPoint y: 125, endPoint x: 754, endPoint y: 150, distance: 85.7
click at [766, 318] on div "Yeni kayıt ekle Sütun Seçici Referans No Sipariş Belge No İrsaliye No Fatura No…" at bounding box center [784, 633] width 1538 height 631
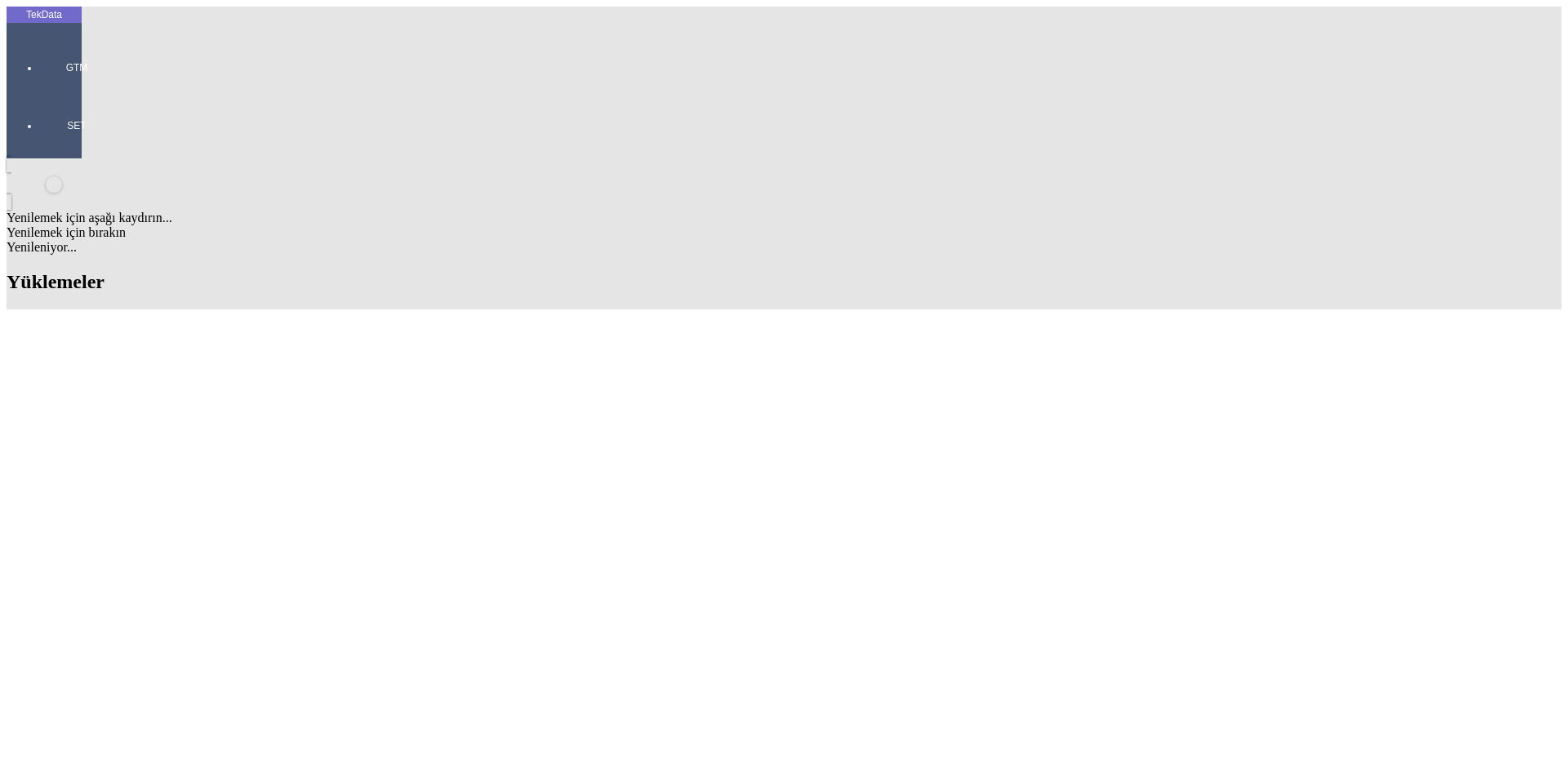
scroll to position [1201, 0]
drag, startPoint x: 679, startPoint y: 649, endPoint x: 766, endPoint y: 653, distance: 87.1
copy td "BDF2025000000511"
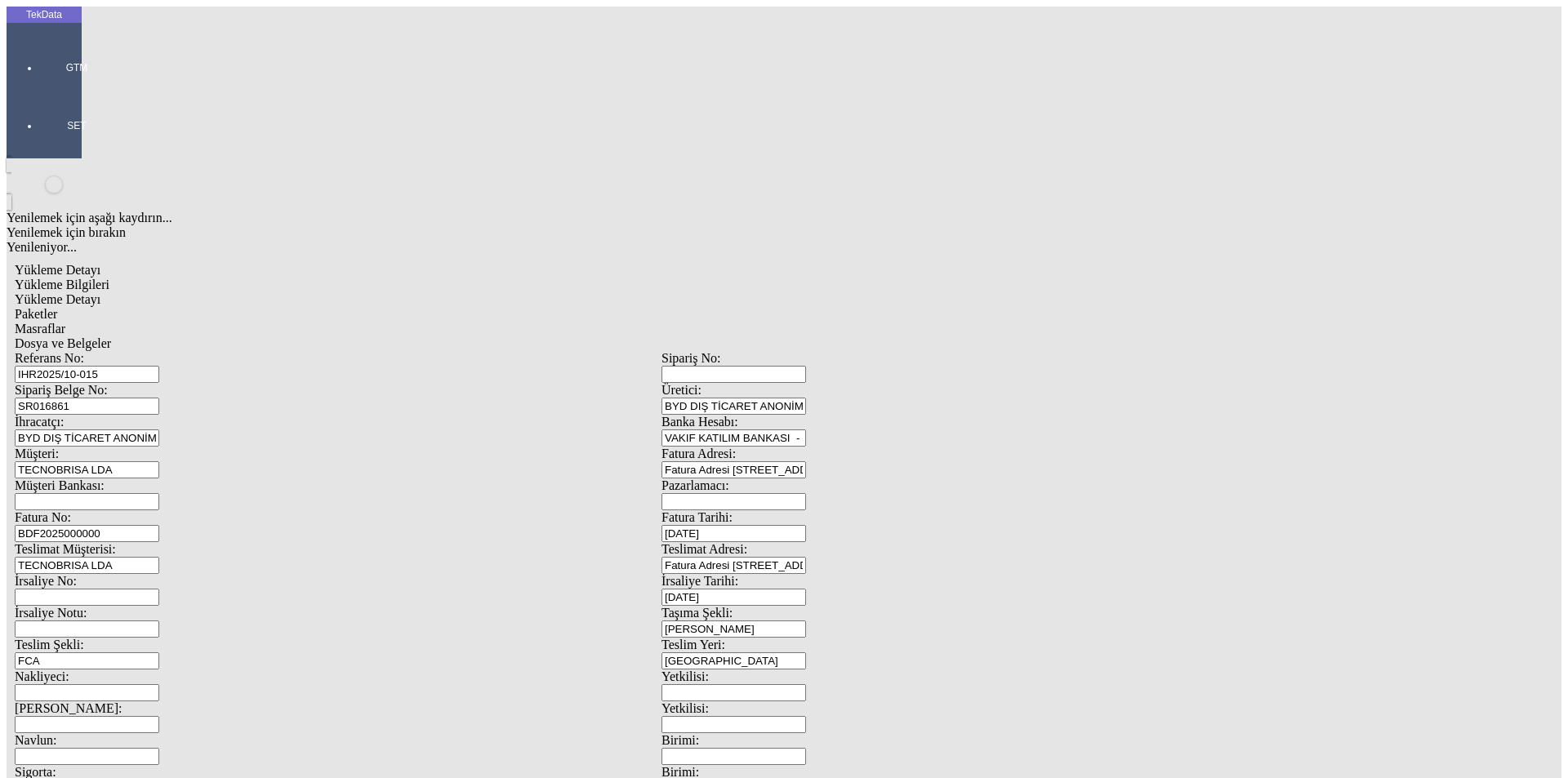
click at [159, 525] on input "BDF2025000000" at bounding box center [86, 533] width 144 height 17
drag, startPoint x: 341, startPoint y: 271, endPoint x: 132, endPoint y: 276, distance: 209.1
click at [132, 510] on div "Fatura No: BDF2025000000" at bounding box center [338, 526] width 647 height 32
paste input "511"
click at [159, 365] on input "IHR2025/10-015" at bounding box center [86, 374] width 144 height 17
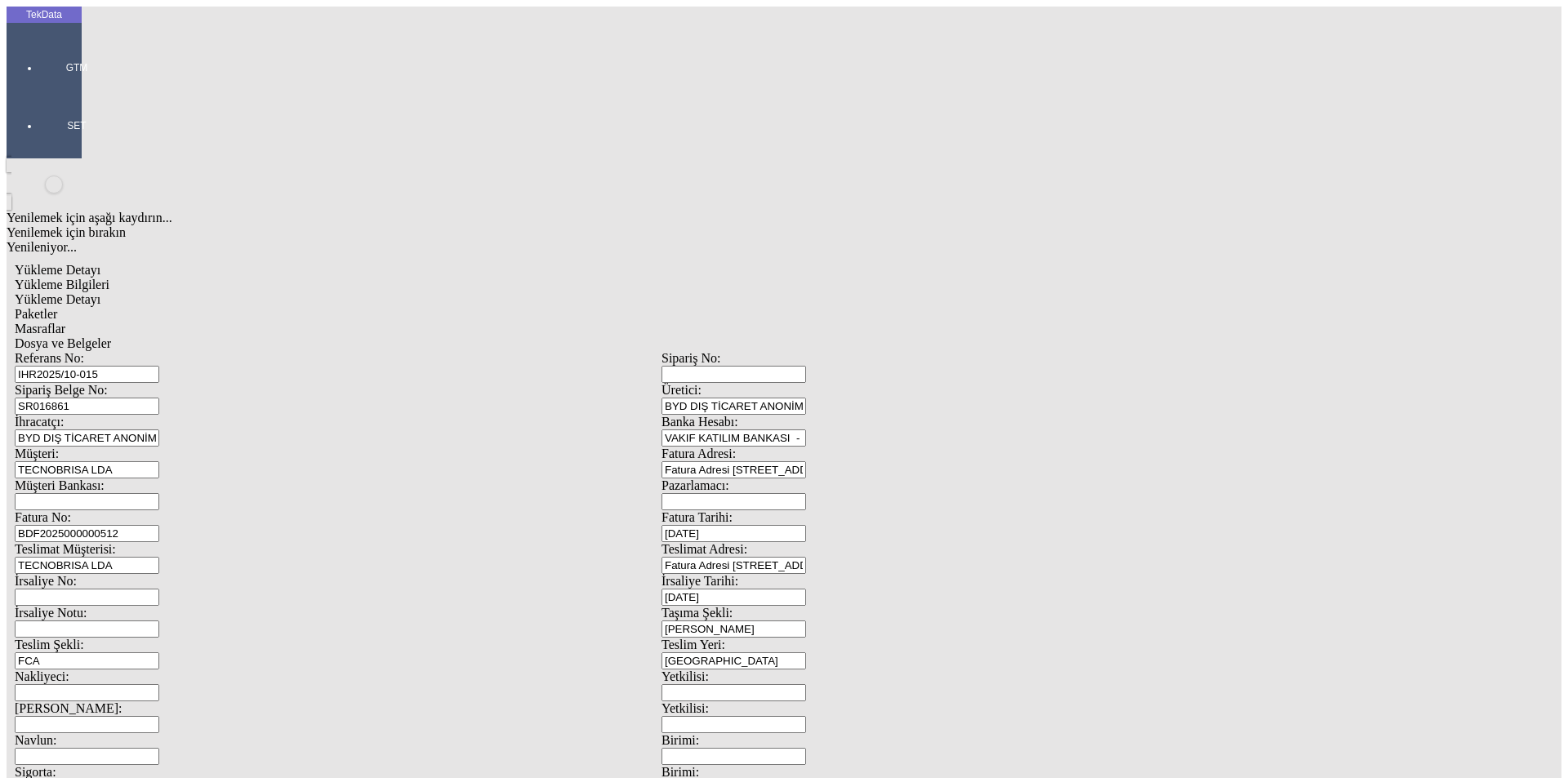
click at [159, 397] on input "SR016861" at bounding box center [86, 406] width 144 height 17
click at [159, 525] on input "BDF2025000000512" at bounding box center [86, 533] width 144 height 17
type input "BDF2025000000"
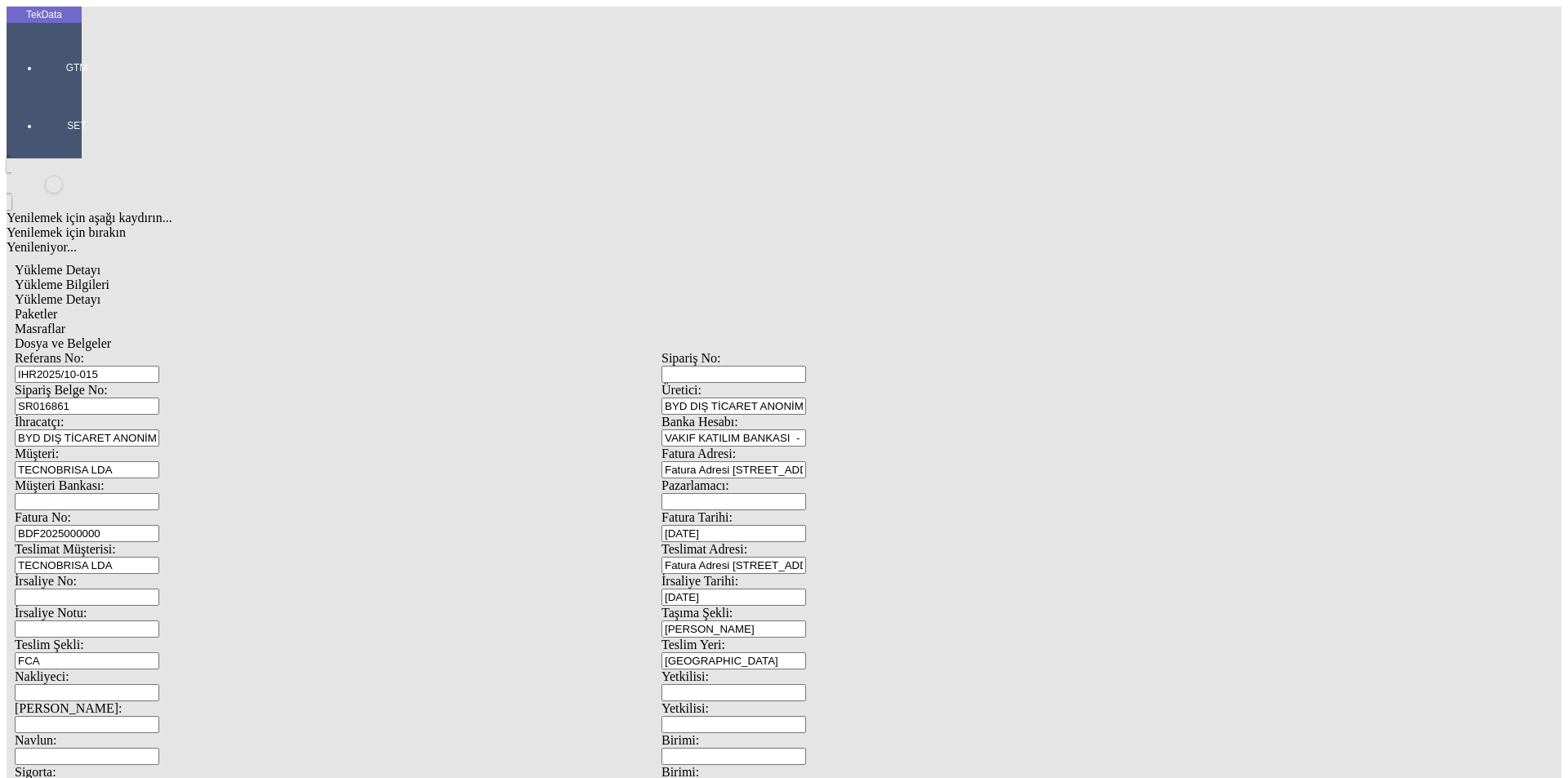
drag, startPoint x: 33, startPoint y: 55, endPoint x: 59, endPoint y: 64, distance: 27.5
click at [39, 91] on div at bounding box center [76, 91] width 75 height 0
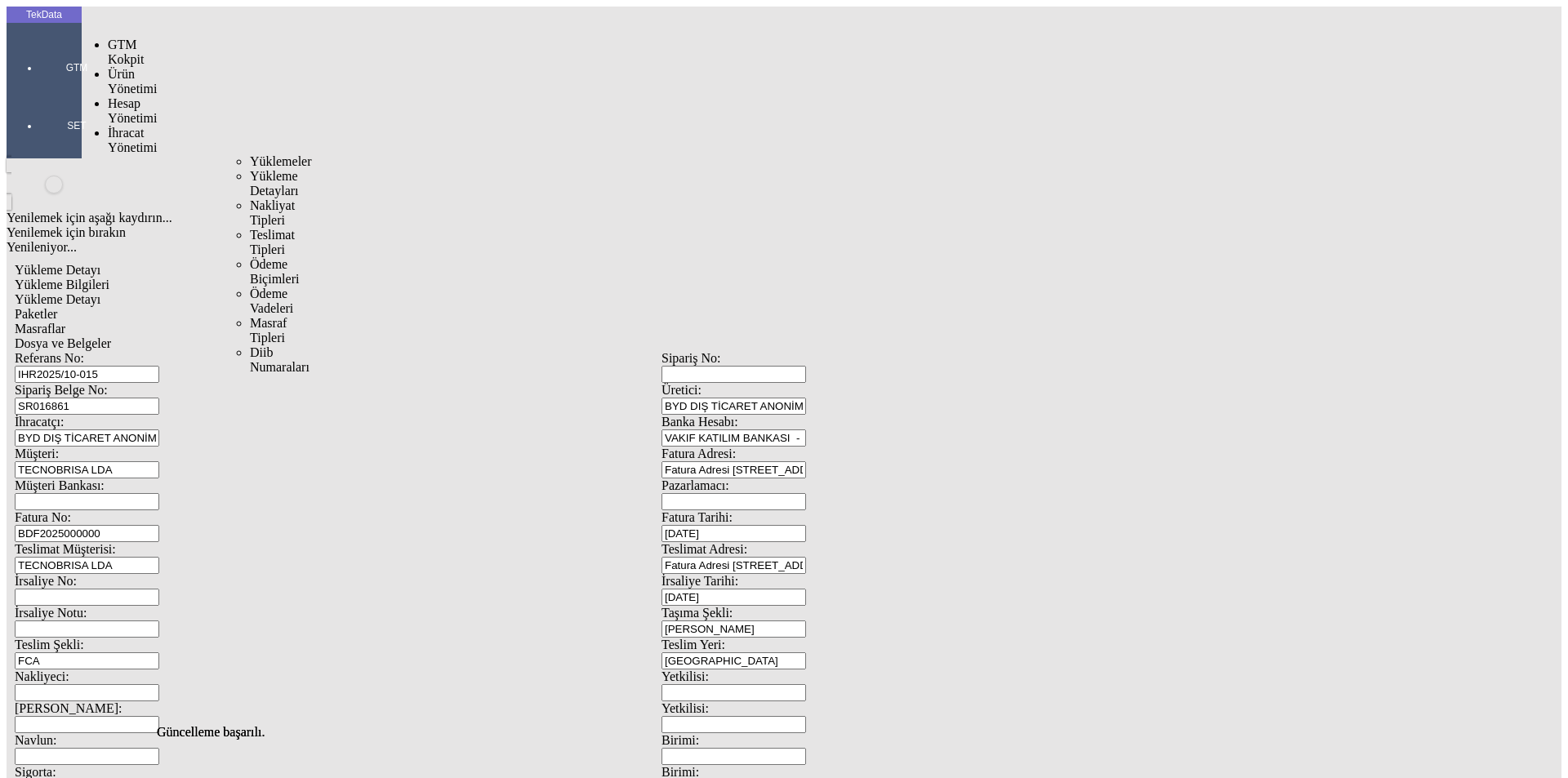
drag, startPoint x: 142, startPoint y: 93, endPoint x: 210, endPoint y: 93, distance: 68.0
click at [142, 125] on span "İhracat Yönetimi" at bounding box center [132, 140] width 49 height 29
click at [250, 154] on span "Yüklemeler" at bounding box center [281, 161] width 62 height 14
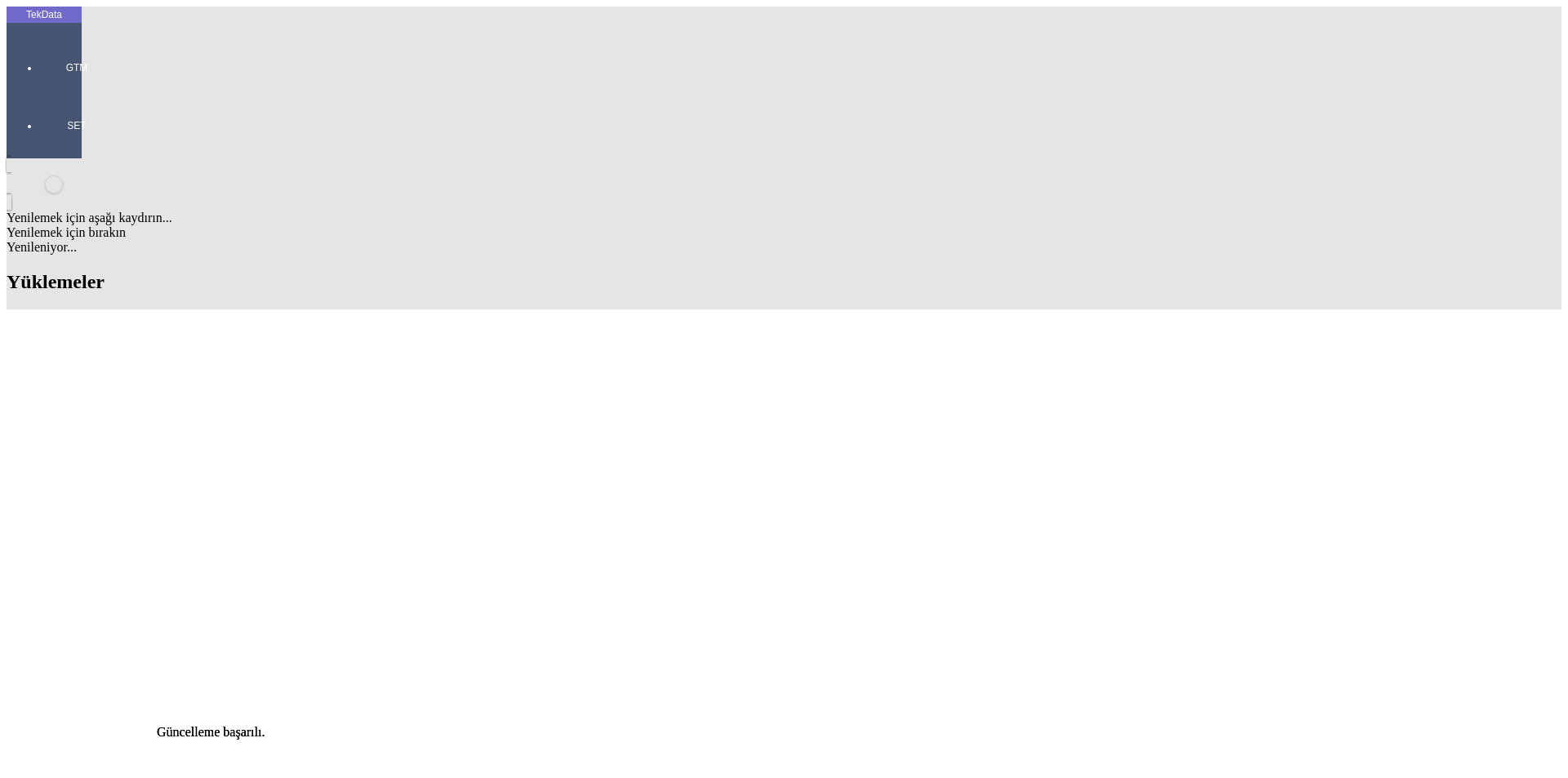
scroll to position [1366, 0]
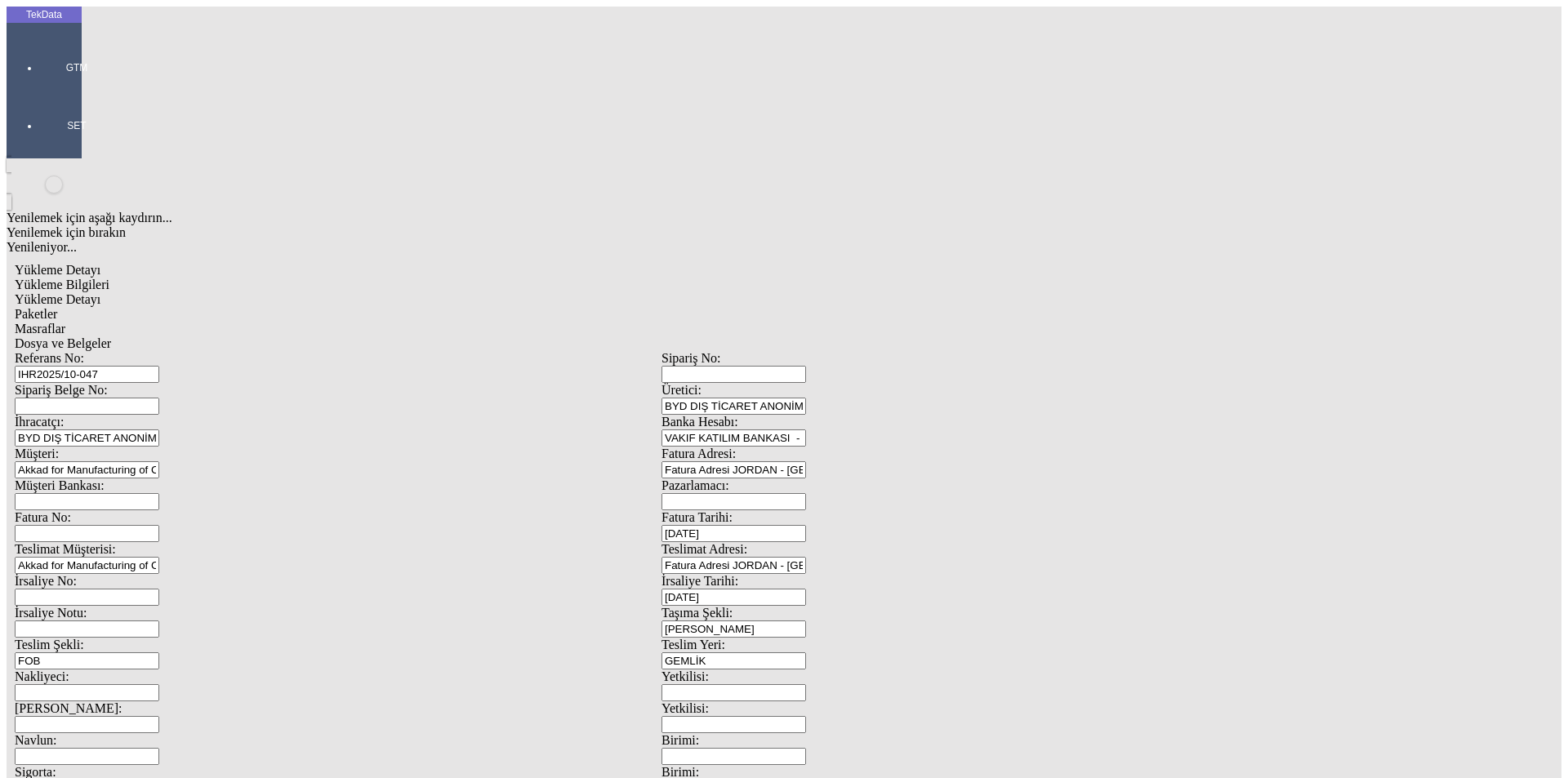
click at [159, 525] on input "Fatura No:" at bounding box center [86, 533] width 144 height 17
paste input "BDF2025000000511"
type input "BDF2025000000512"
type input "[DATE]"
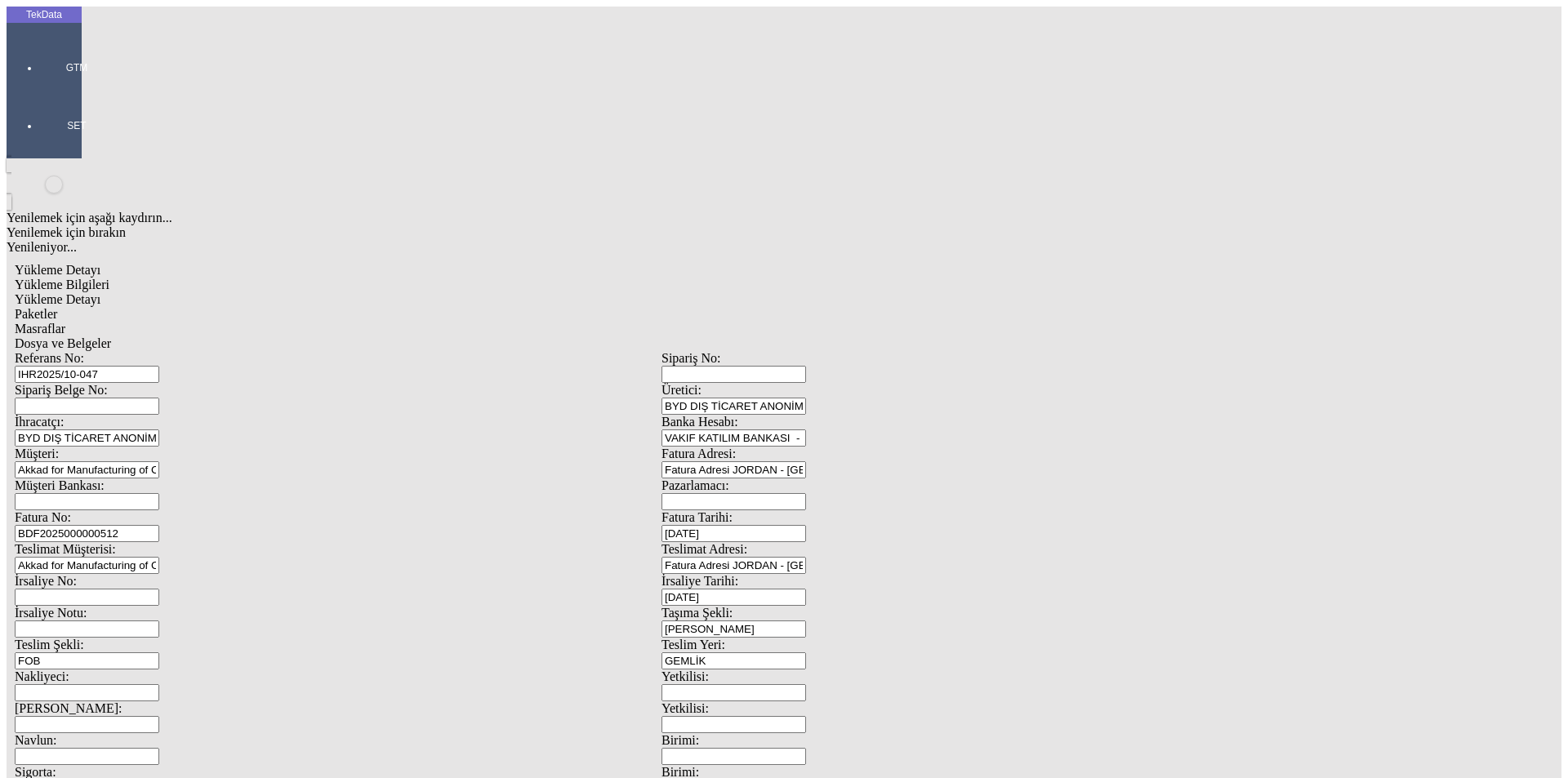
click at [771, 574] on div "İrsaliye No: İrsaliye Tarihi: [DATE]" at bounding box center [661, 590] width 1294 height 32
type input "[DATE]"
drag, startPoint x: 291, startPoint y: 411, endPoint x: 24, endPoint y: 387, distance: 268.1
click at [38, 407] on div "TekData GTM SET Yenilemek için aşağı kaydırın... Yenilemek için bırakın Yenilen…" at bounding box center [661, 646] width 1310 height 1278
type input "[DATE]"
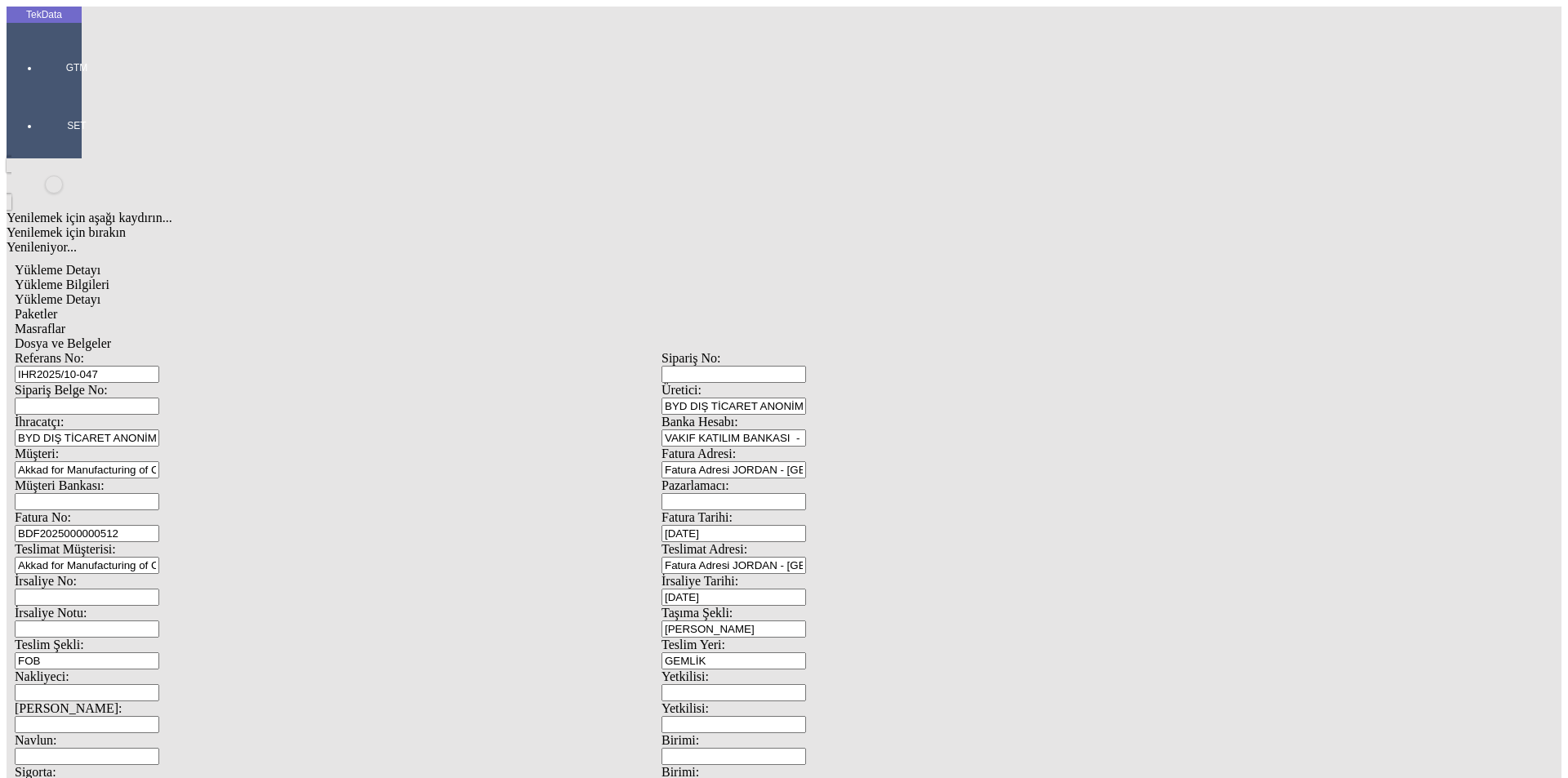
drag, startPoint x: 304, startPoint y: 565, endPoint x: 109, endPoint y: 551, distance: 195.5
type input "[DATE]"
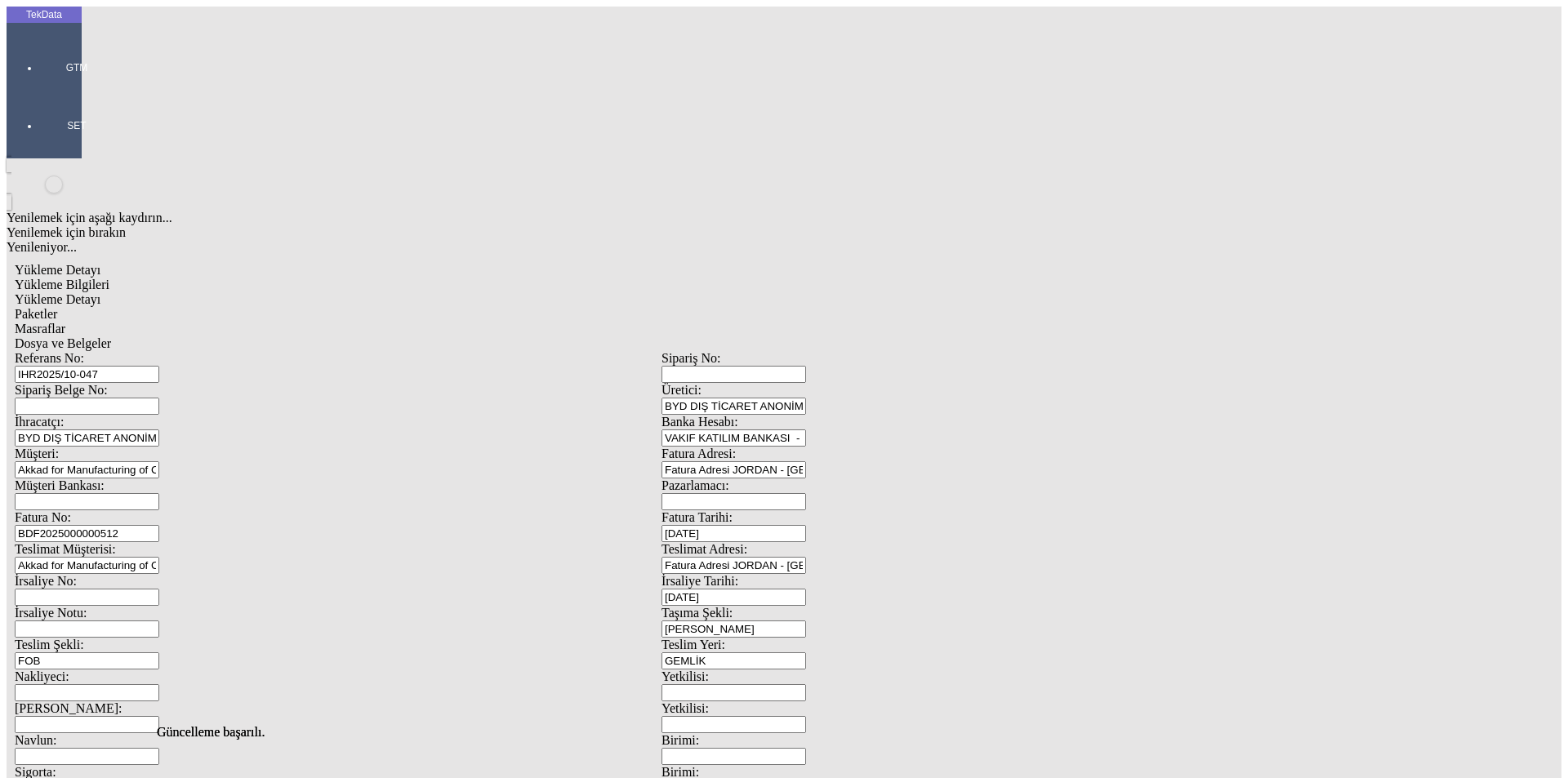
scroll to position [0, 0]
drag, startPoint x: 276, startPoint y: 83, endPoint x: 275, endPoint y: 116, distance: 33.0
click at [100, 292] on span "Yükleme Detayı" at bounding box center [57, 299] width 86 height 14
click at [109, 277] on span "Yükleme Bilgileri" at bounding box center [62, 284] width 95 height 14
drag, startPoint x: 310, startPoint y: 124, endPoint x: 137, endPoint y: 126, distance: 173.0
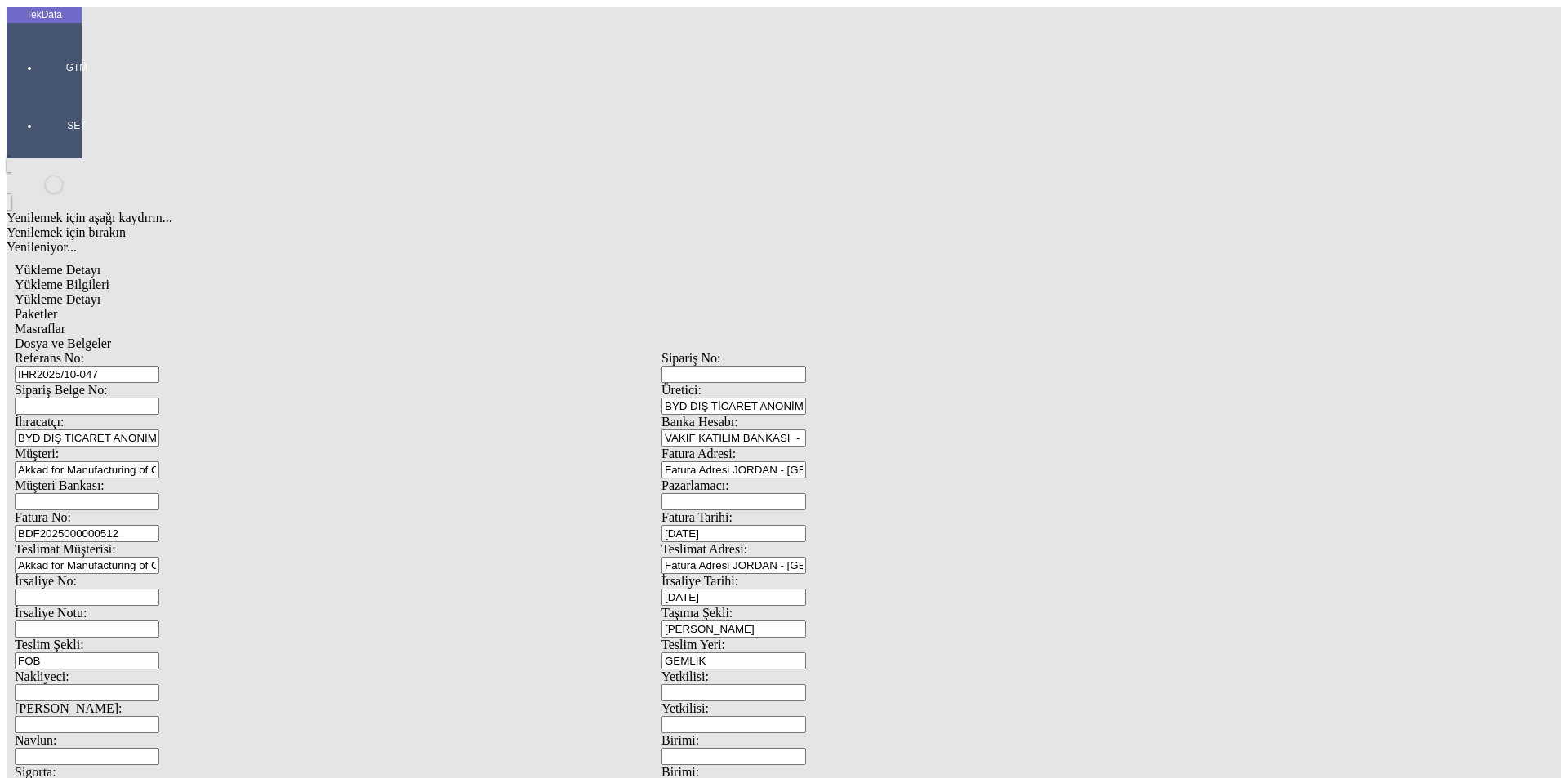
click at [137, 351] on div "Referans No: IHR2025/10-047" at bounding box center [338, 367] width 647 height 32
drag, startPoint x: 331, startPoint y: 275, endPoint x: 99, endPoint y: 276, distance: 232.0
click at [99, 510] on div "Fatura No: BDF2025000000512" at bounding box center [338, 526] width 647 height 32
